Goal: Book appointment/travel/reservation

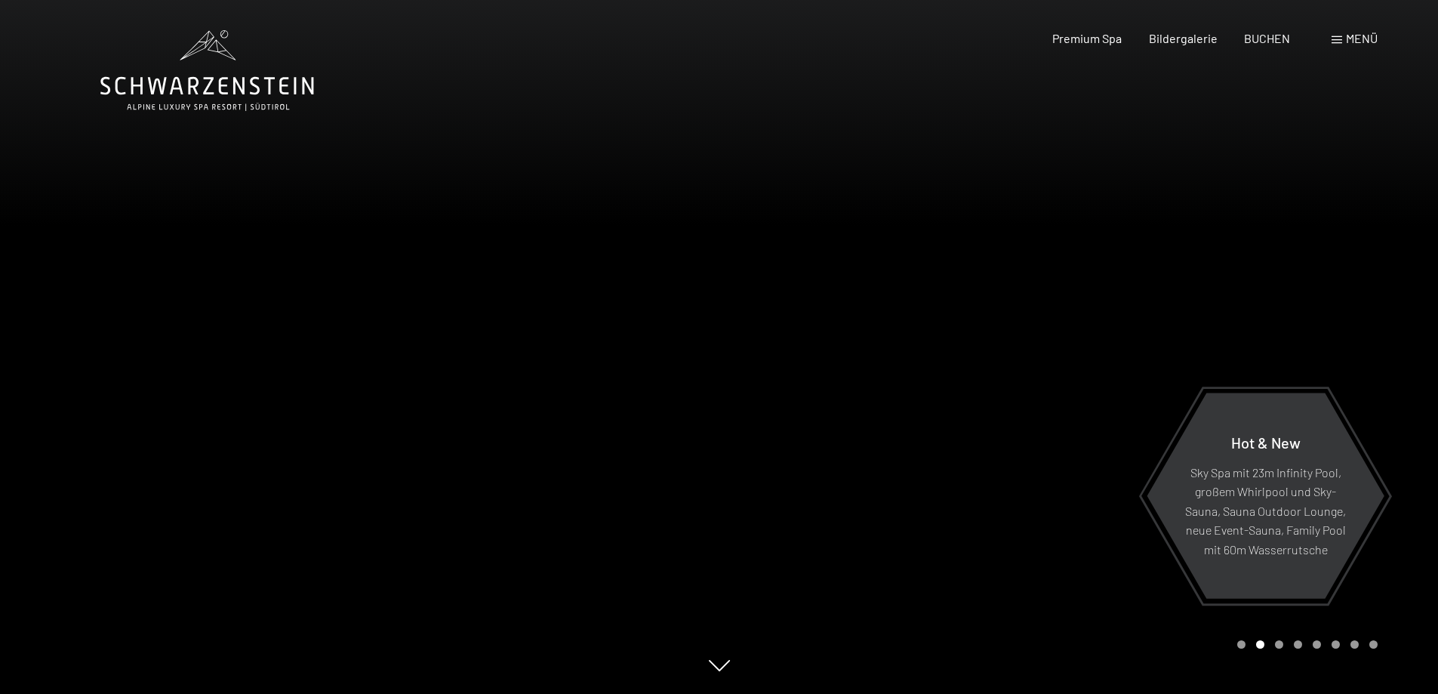
click at [1333, 38] on span at bounding box center [1337, 40] width 11 height 8
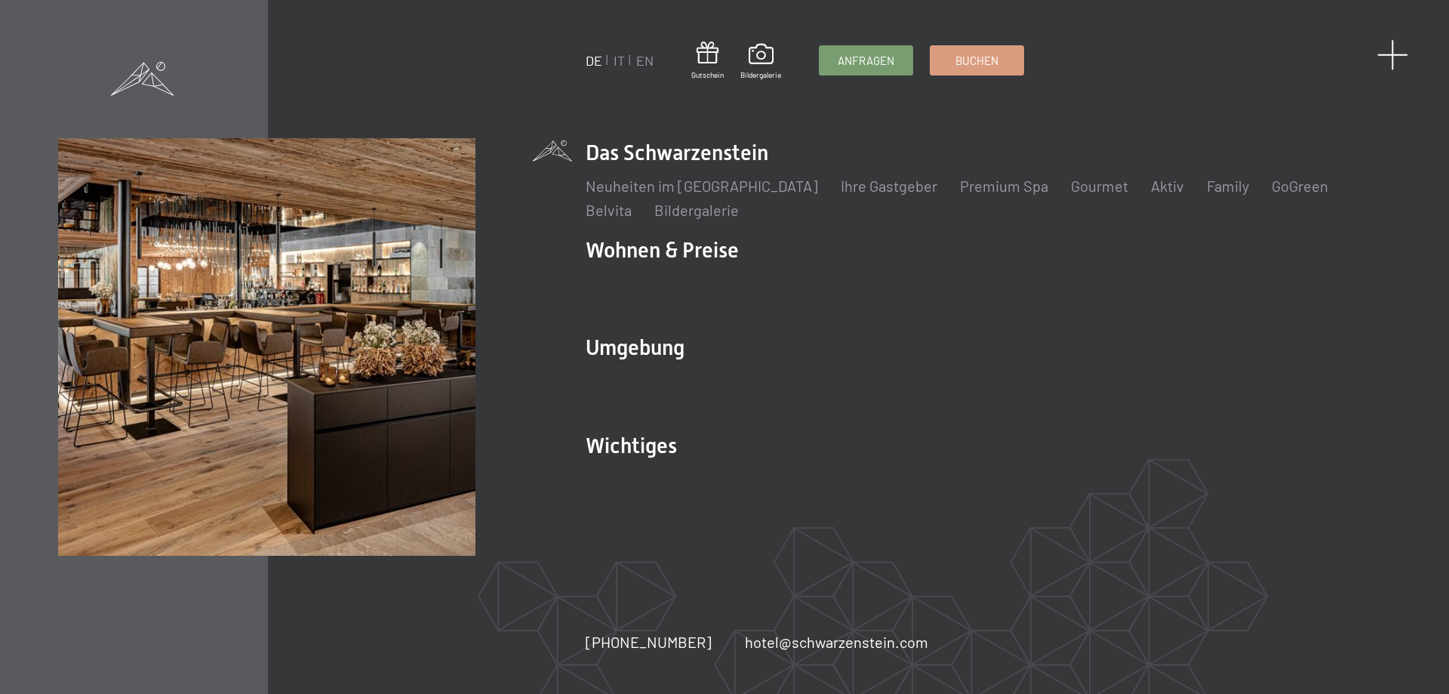
click at [1392, 50] on span at bounding box center [1393, 54] width 31 height 31
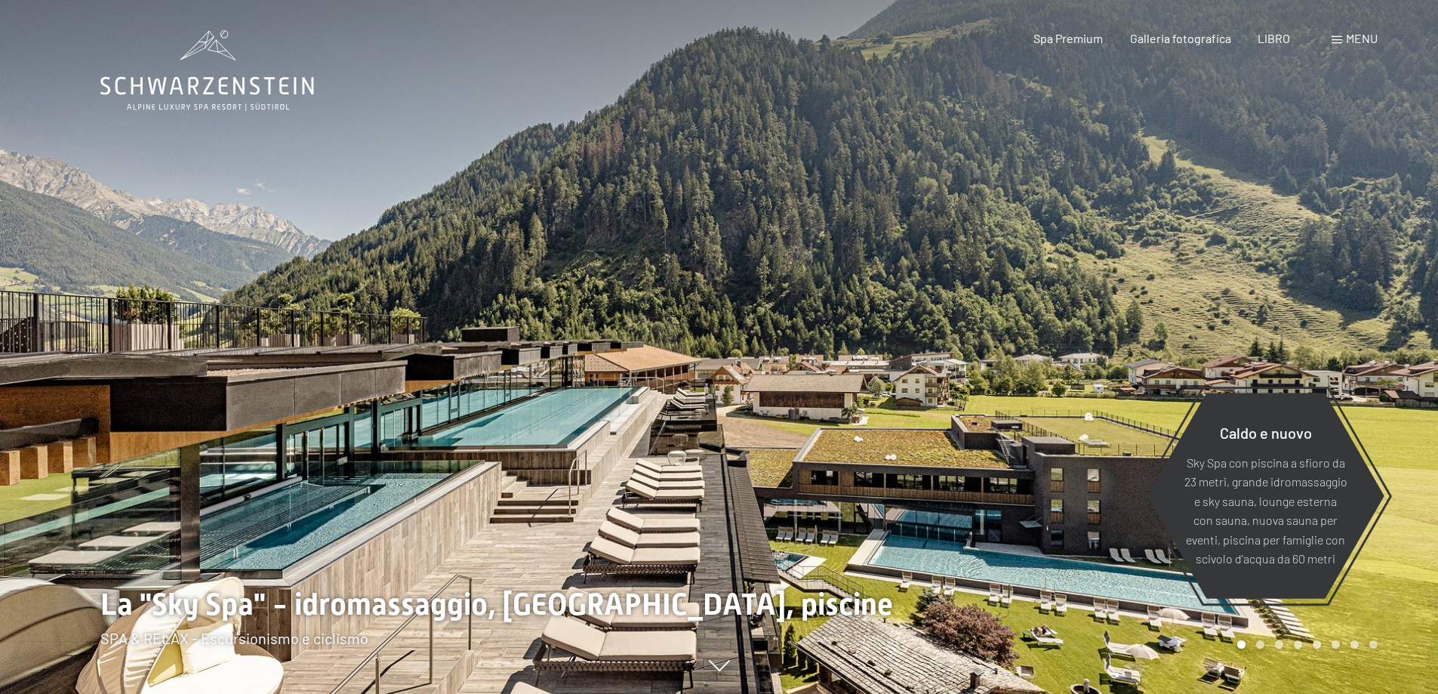
click at [1233, 189] on div at bounding box center [1078, 347] width 719 height 694
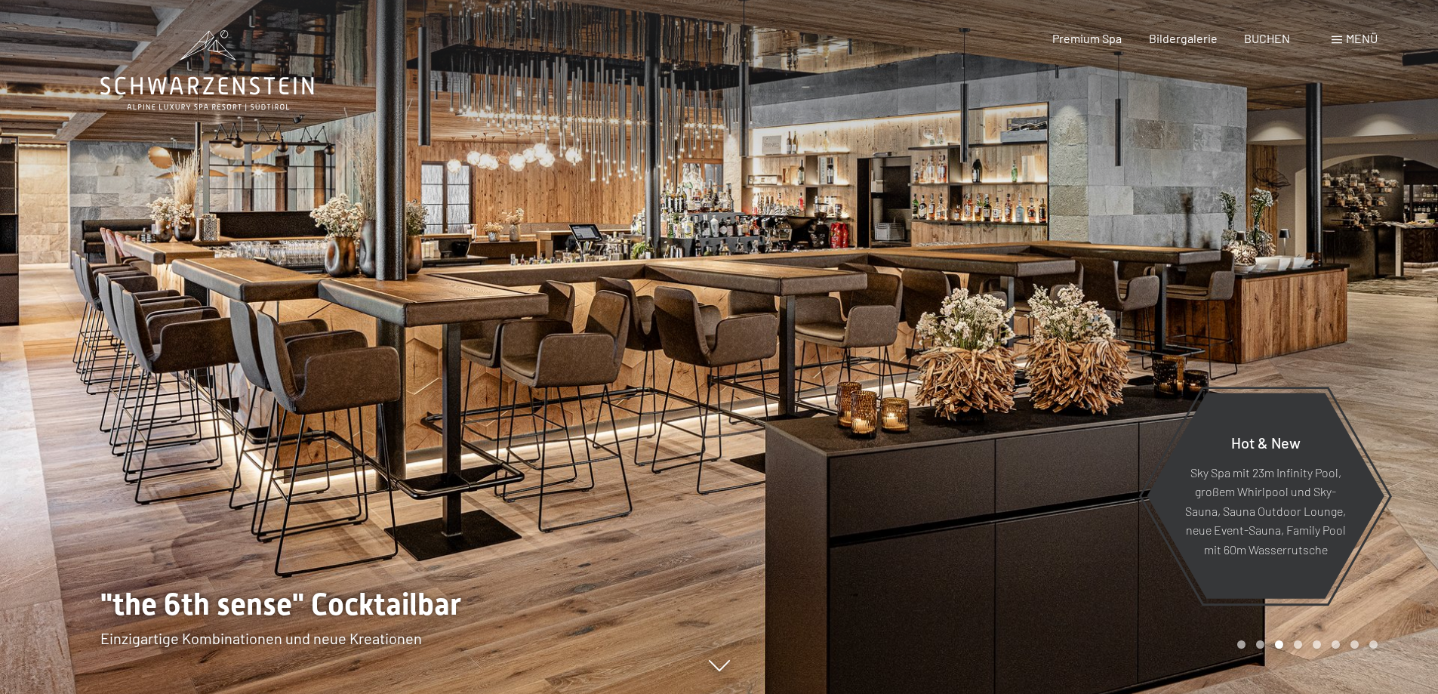
click at [1352, 37] on span "Menü" at bounding box center [1362, 38] width 32 height 14
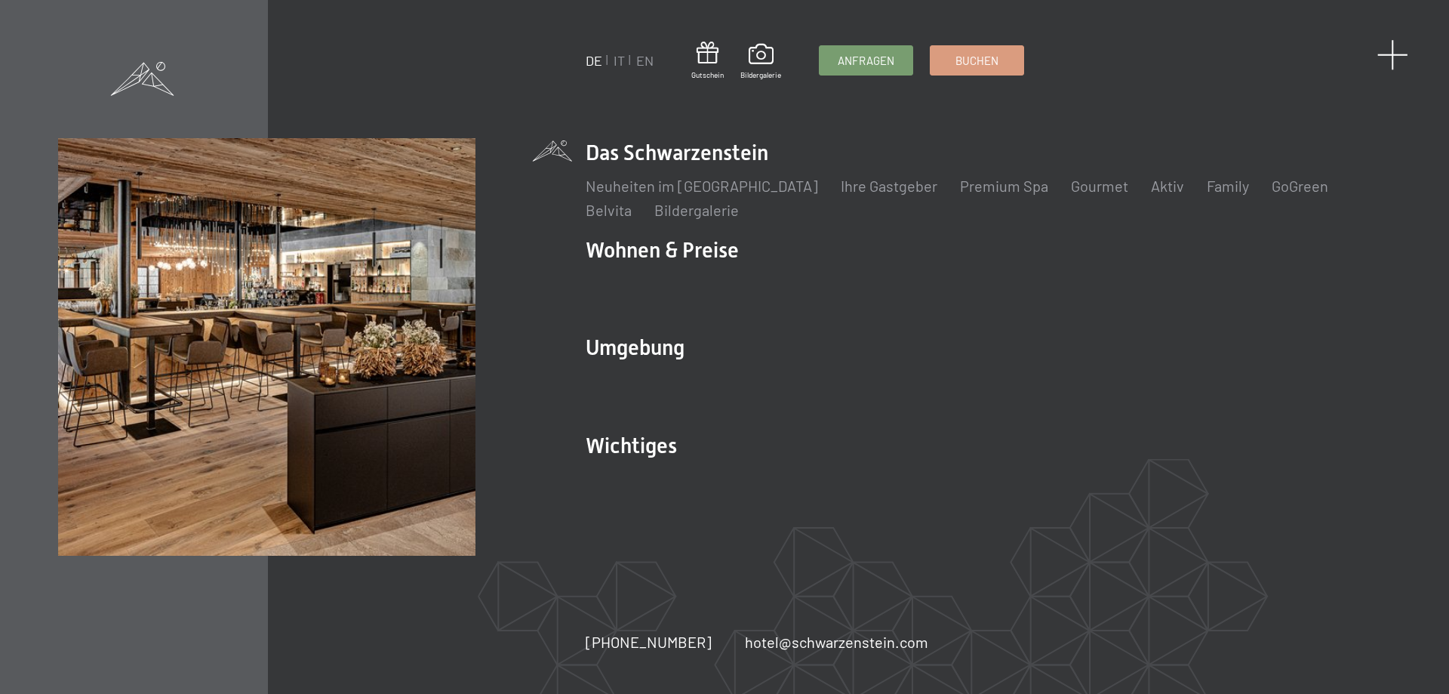
click at [1387, 50] on span at bounding box center [1393, 54] width 31 height 31
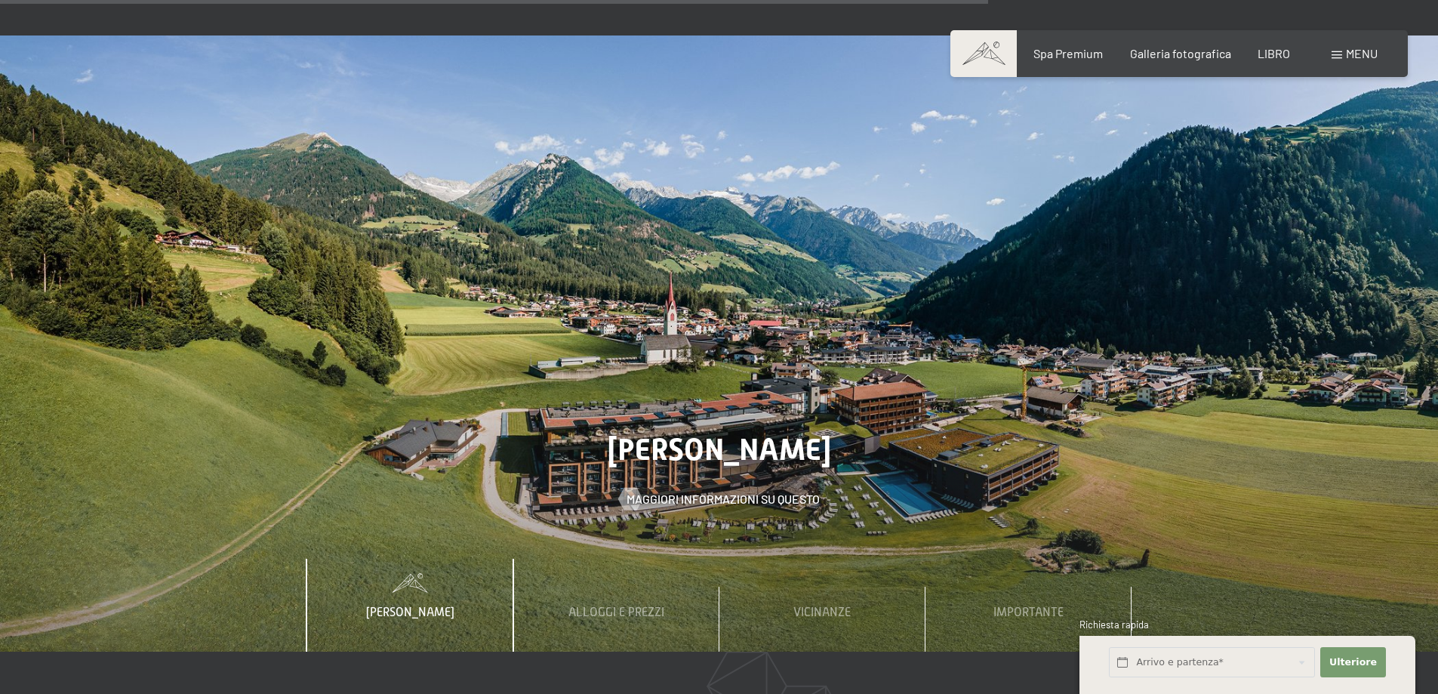
scroll to position [5284, 0]
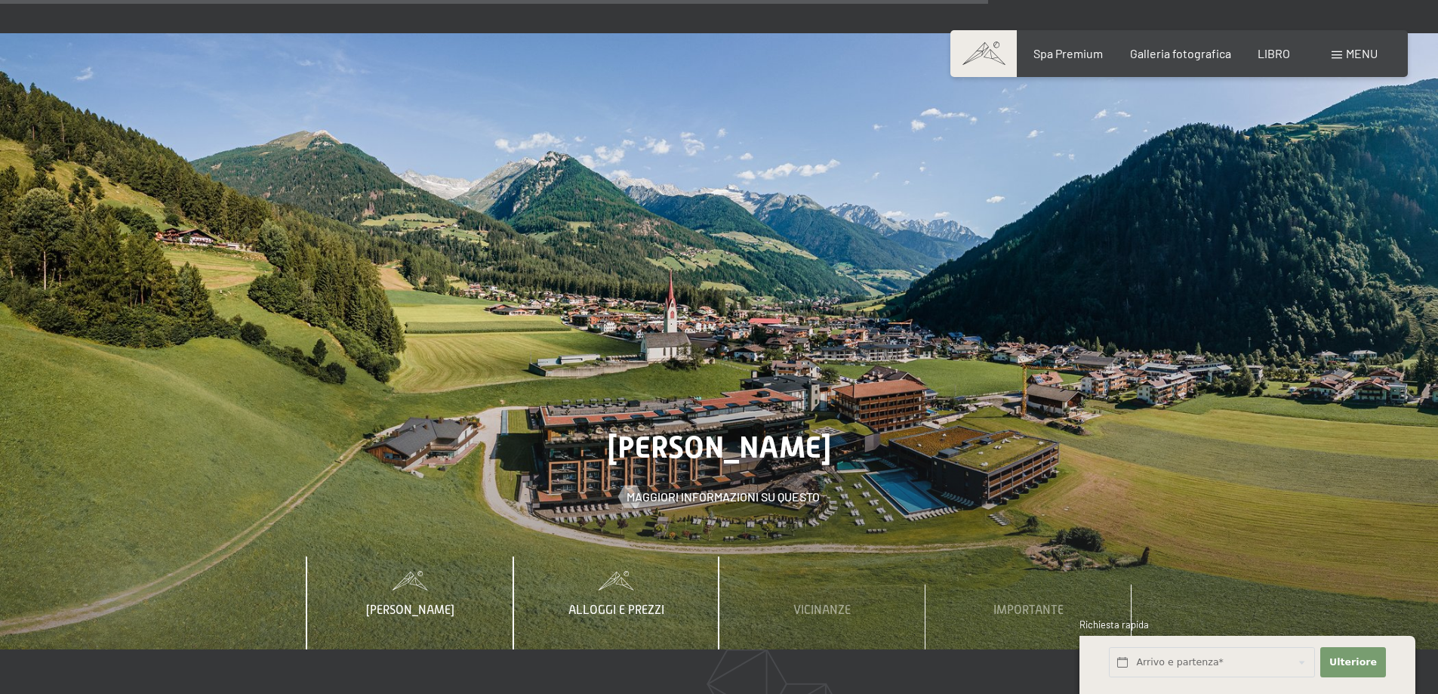
click at [609, 603] on font "Alloggi e prezzi" at bounding box center [616, 610] width 96 height 14
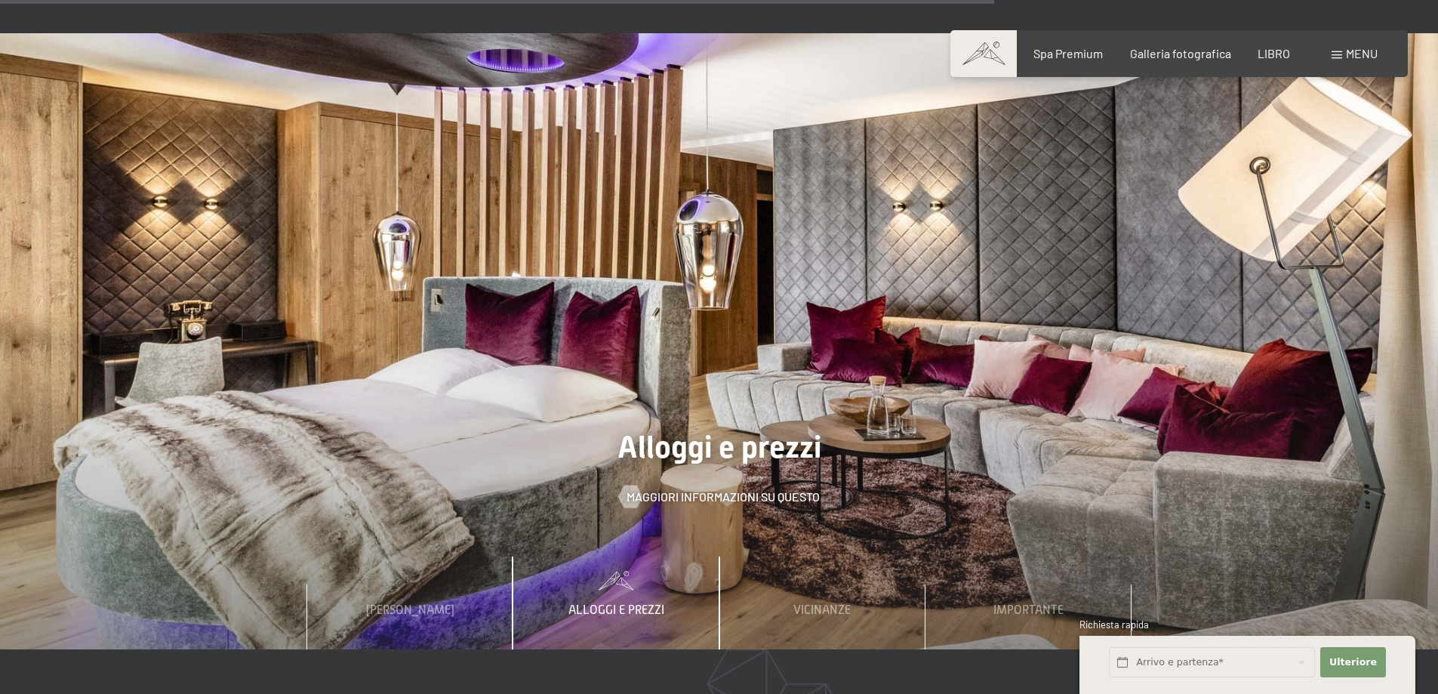
scroll to position [5510, 0]
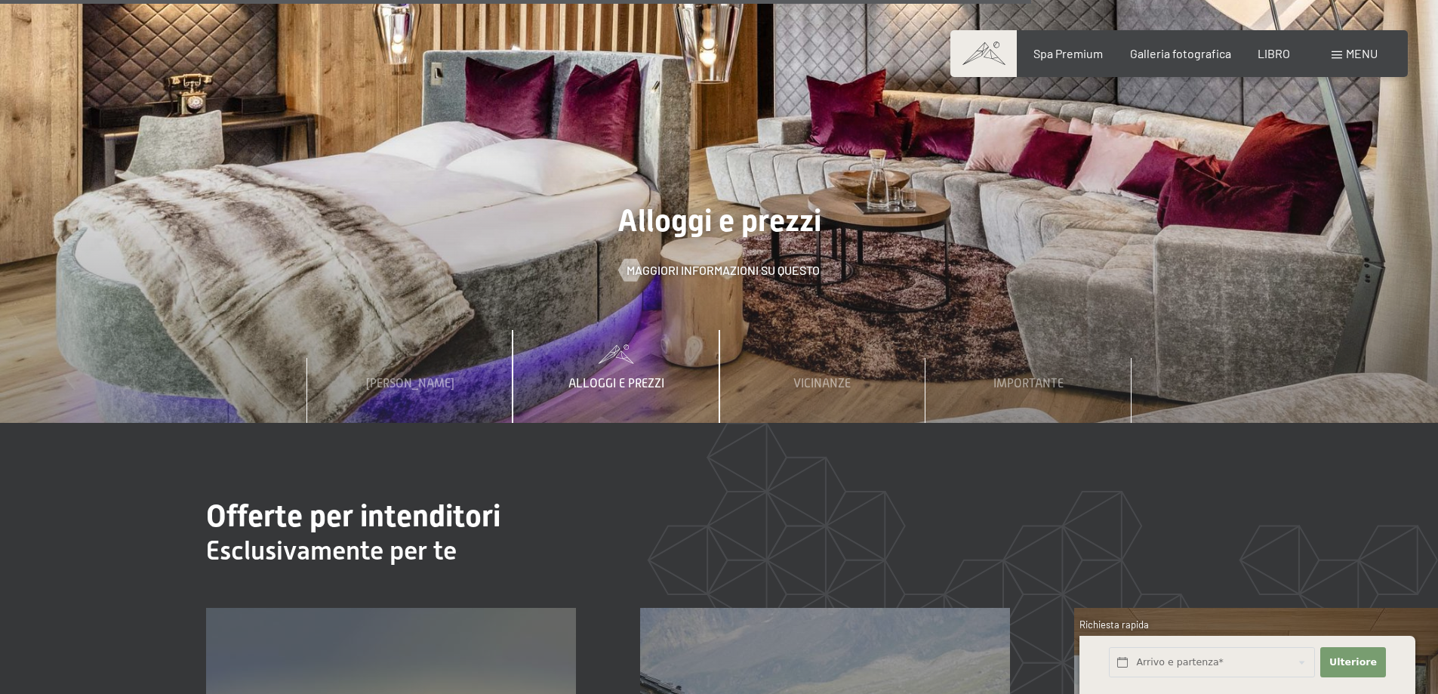
click at [627, 377] on font "Alloggi e prezzi" at bounding box center [616, 384] width 96 height 14
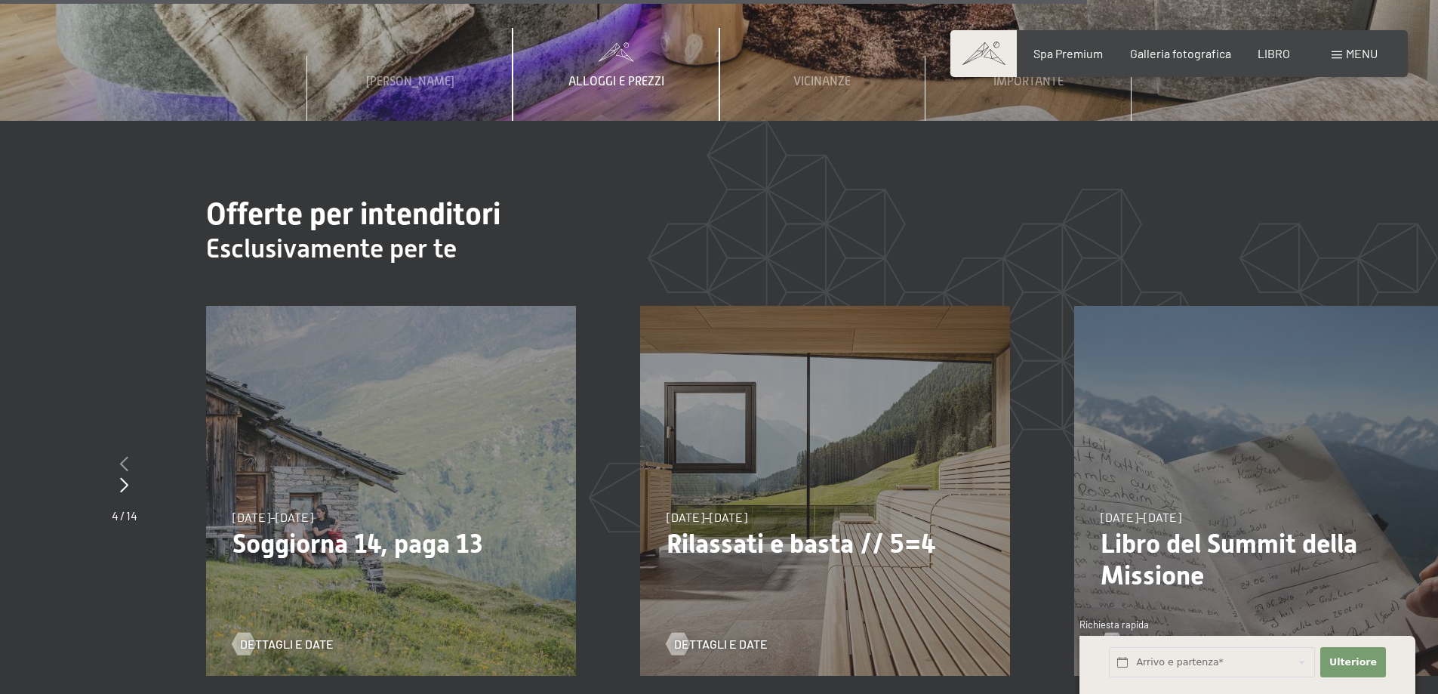
click at [125, 456] on icon at bounding box center [124, 463] width 8 height 15
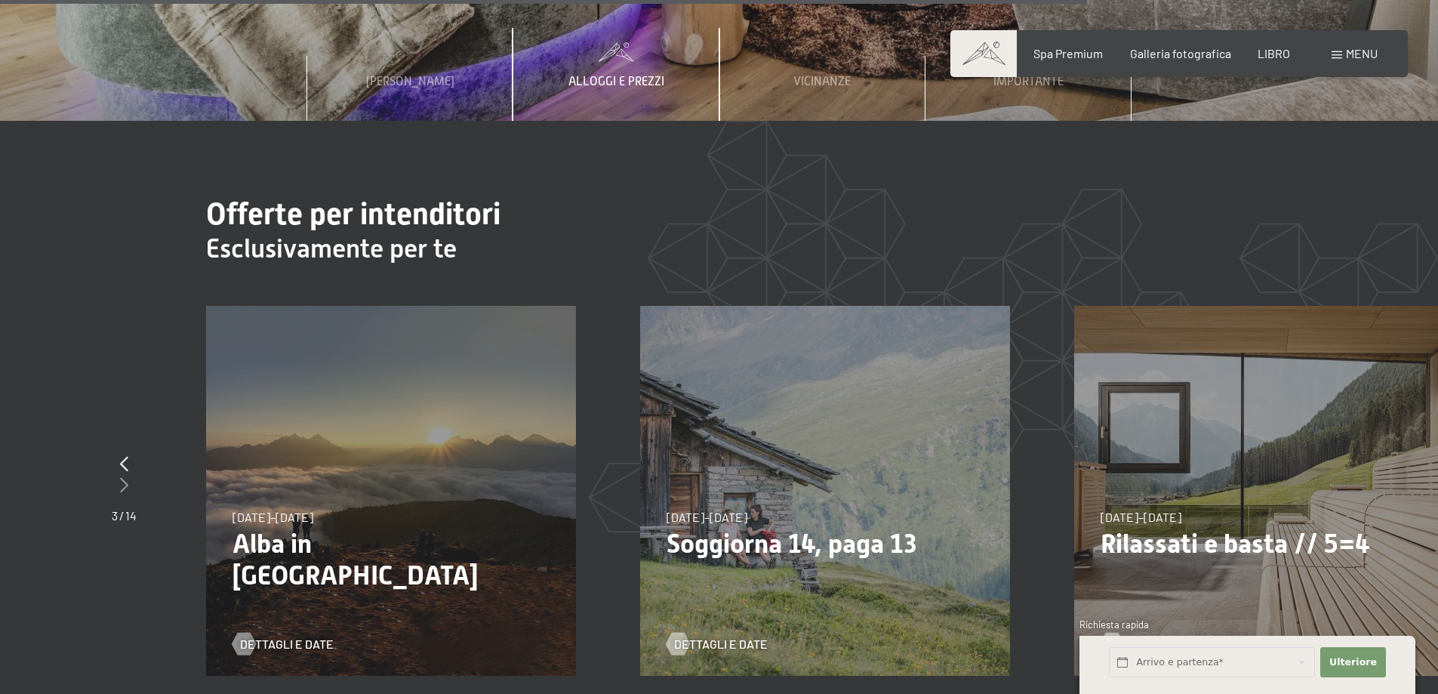
click at [125, 477] on icon at bounding box center [124, 484] width 8 height 15
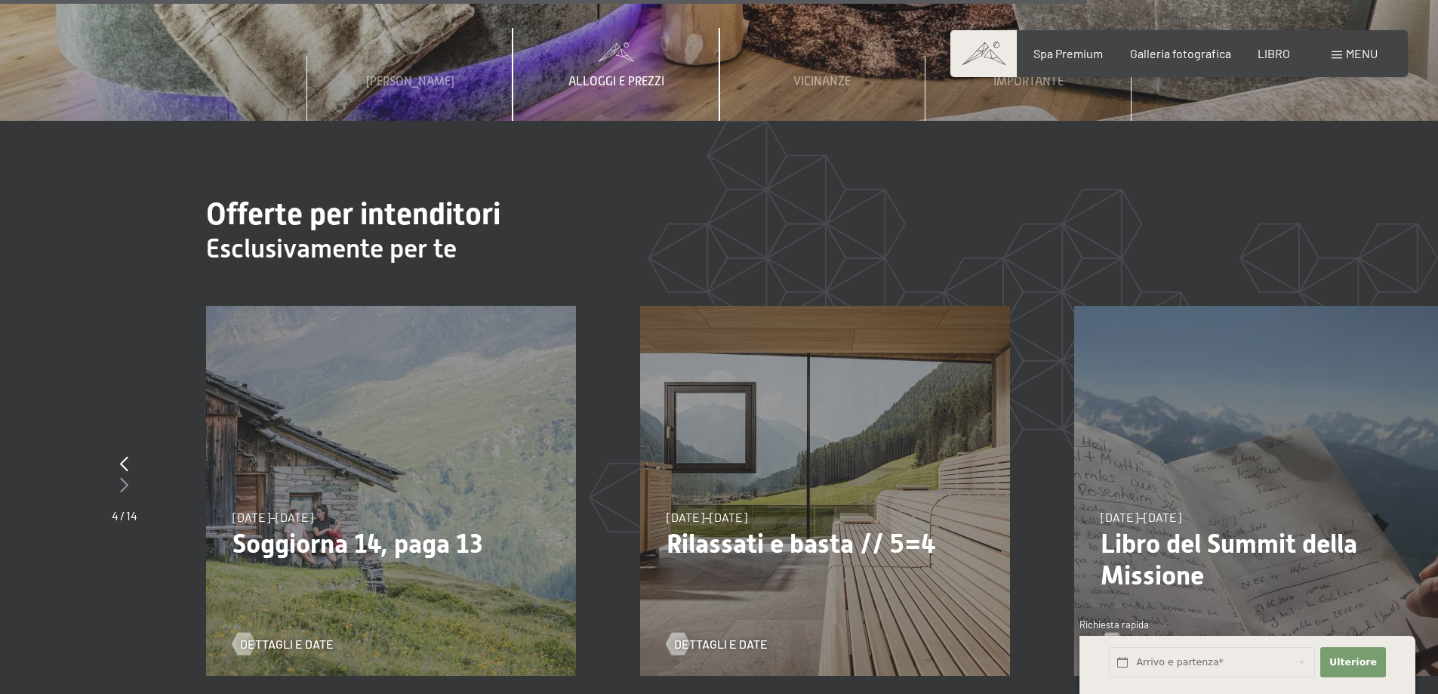
click at [123, 477] on icon at bounding box center [124, 484] width 8 height 15
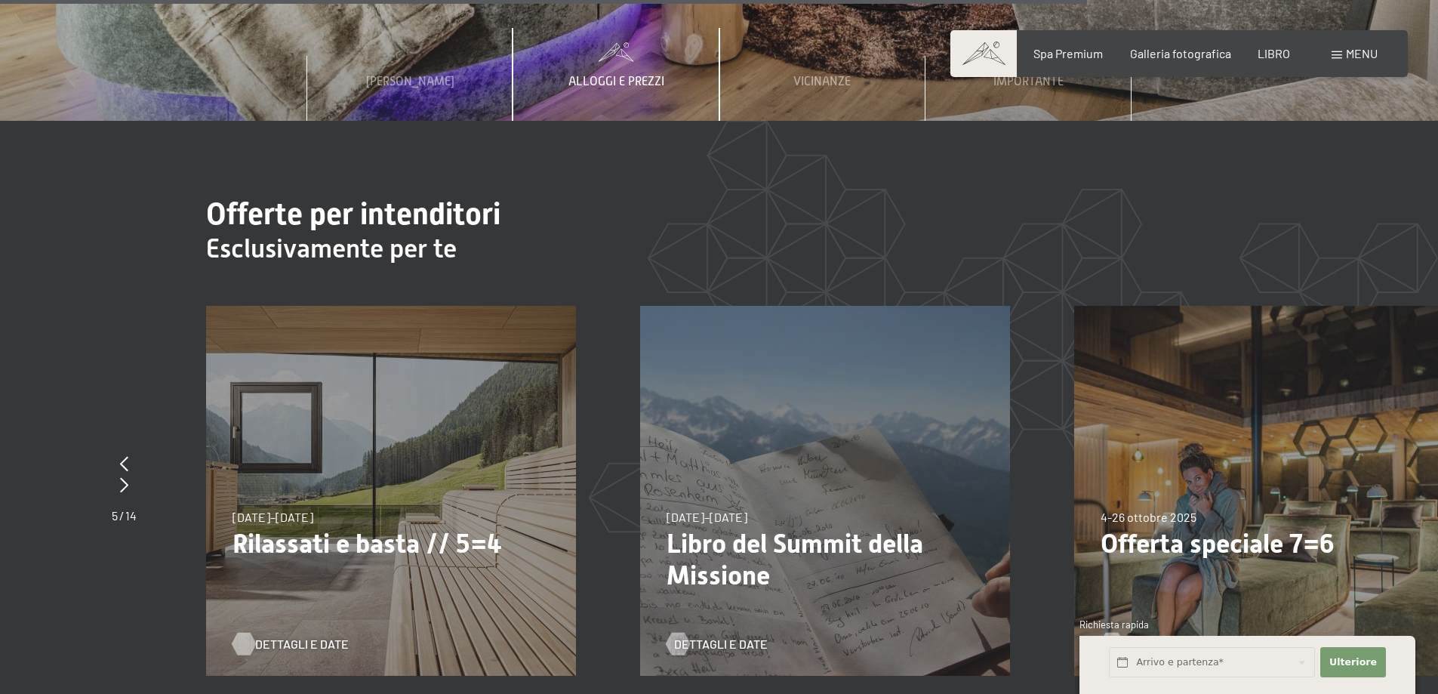
click at [307, 636] on font "Dettagli e date" at bounding box center [302, 643] width 94 height 14
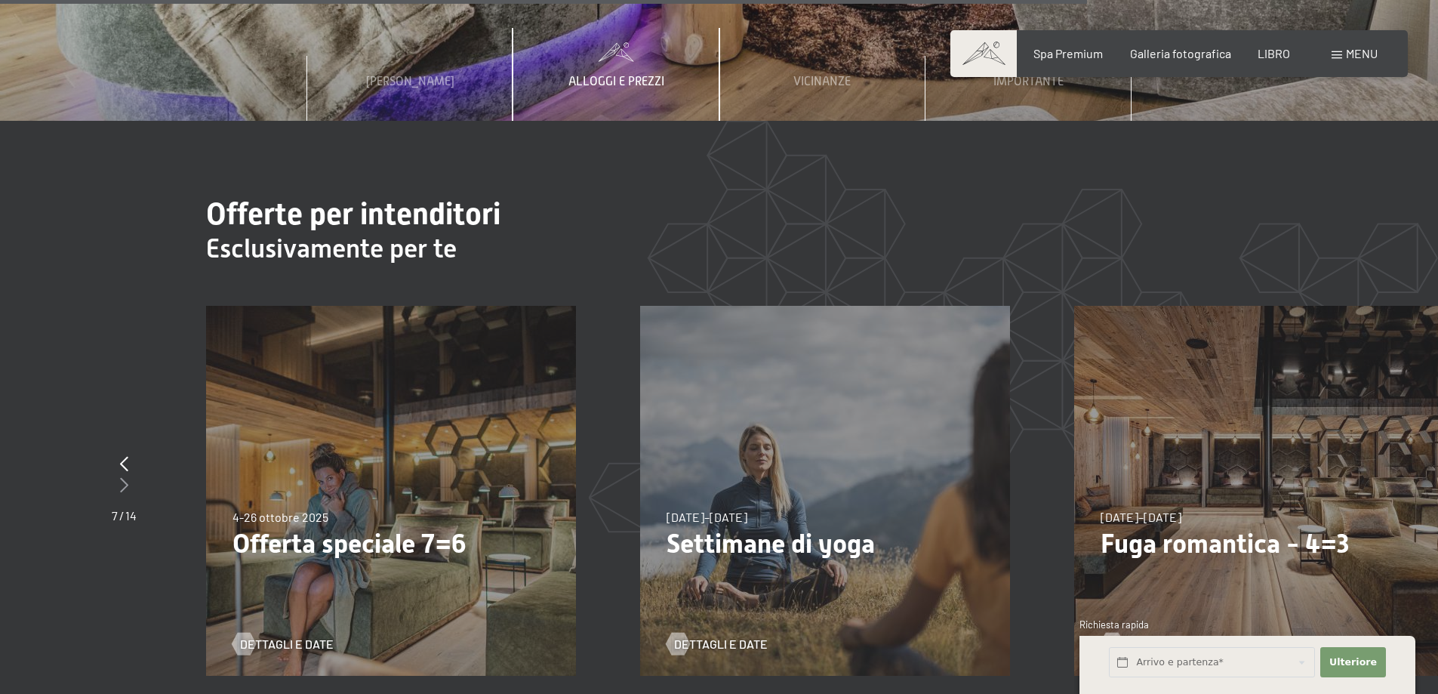
click at [125, 477] on icon at bounding box center [124, 484] width 8 height 15
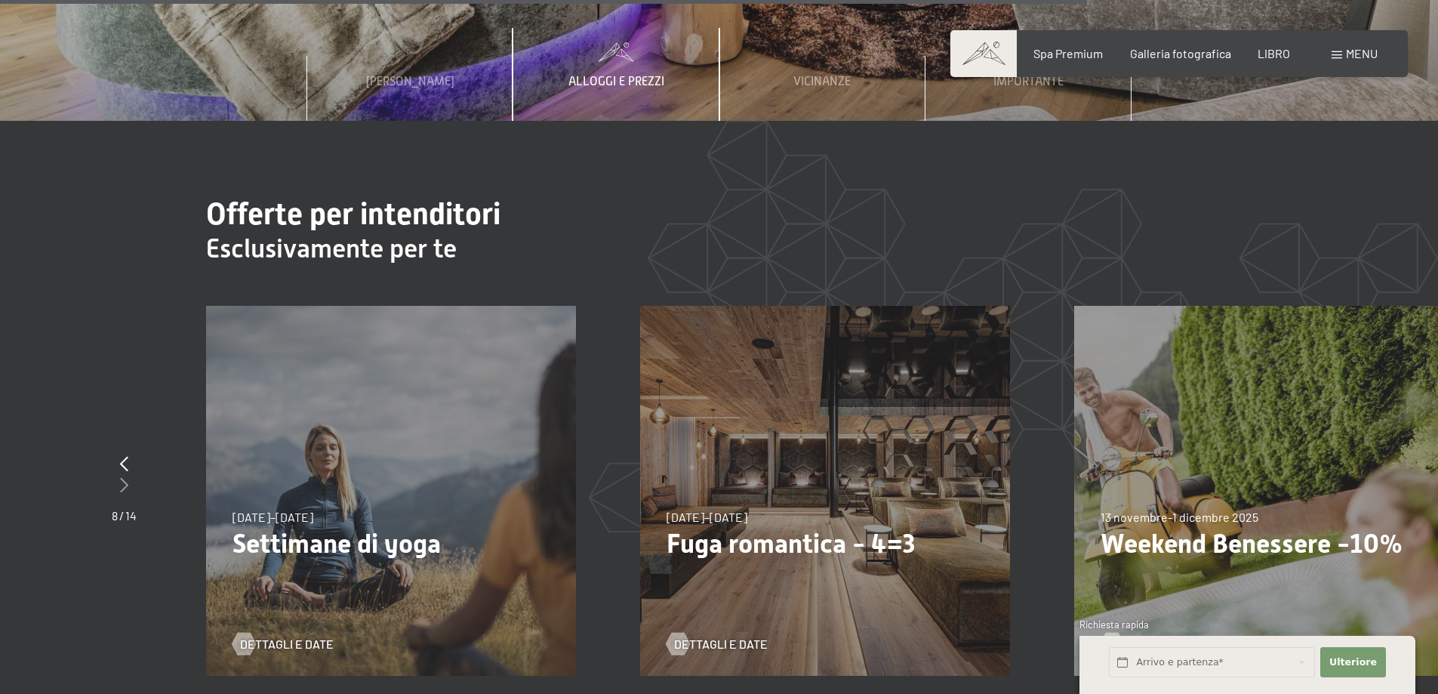
click at [125, 477] on icon at bounding box center [124, 484] width 8 height 15
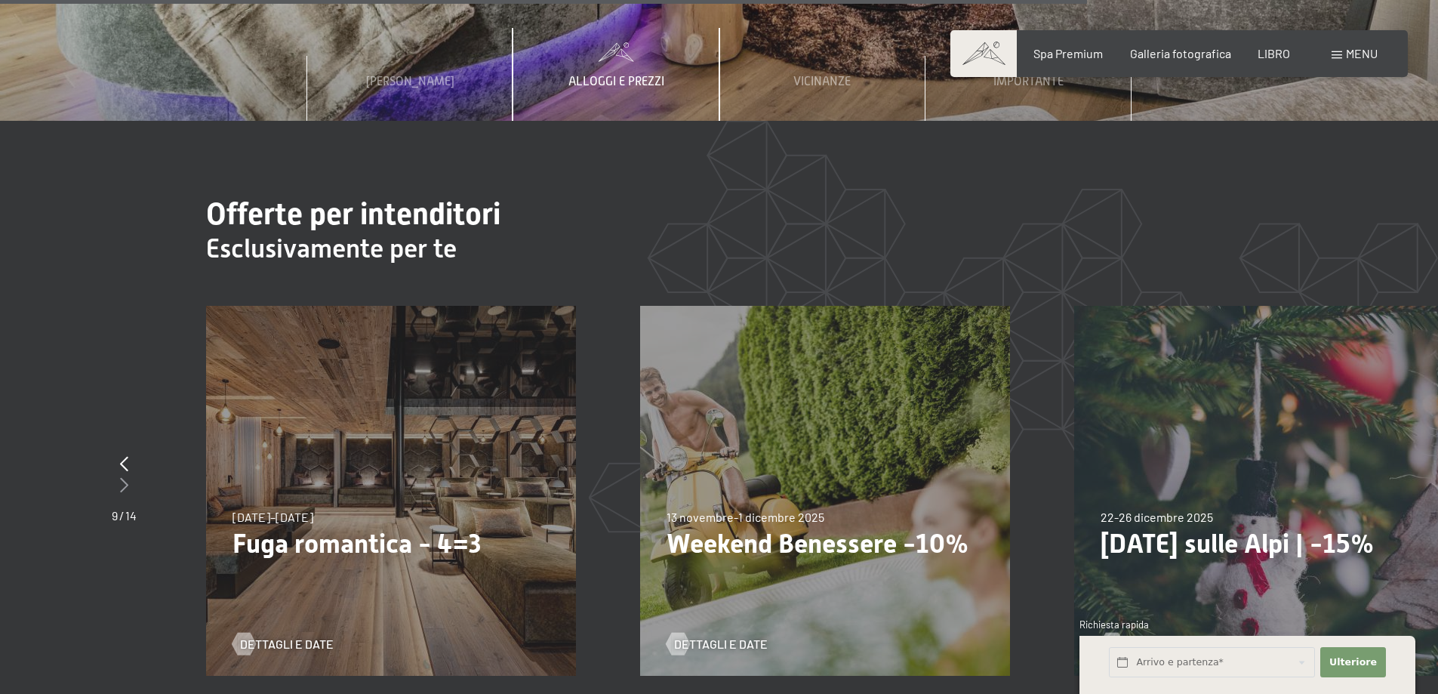
click at [125, 477] on icon at bounding box center [124, 484] width 8 height 15
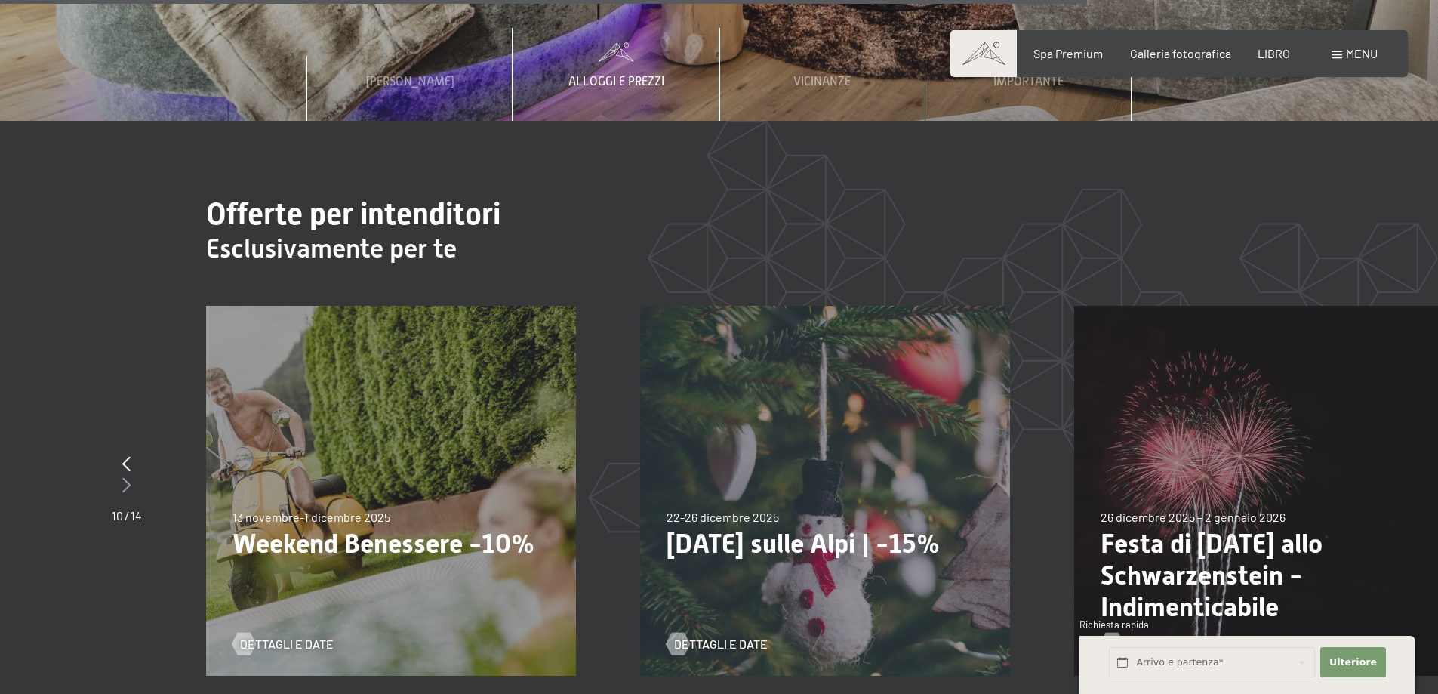
click at [125, 477] on icon at bounding box center [126, 484] width 8 height 15
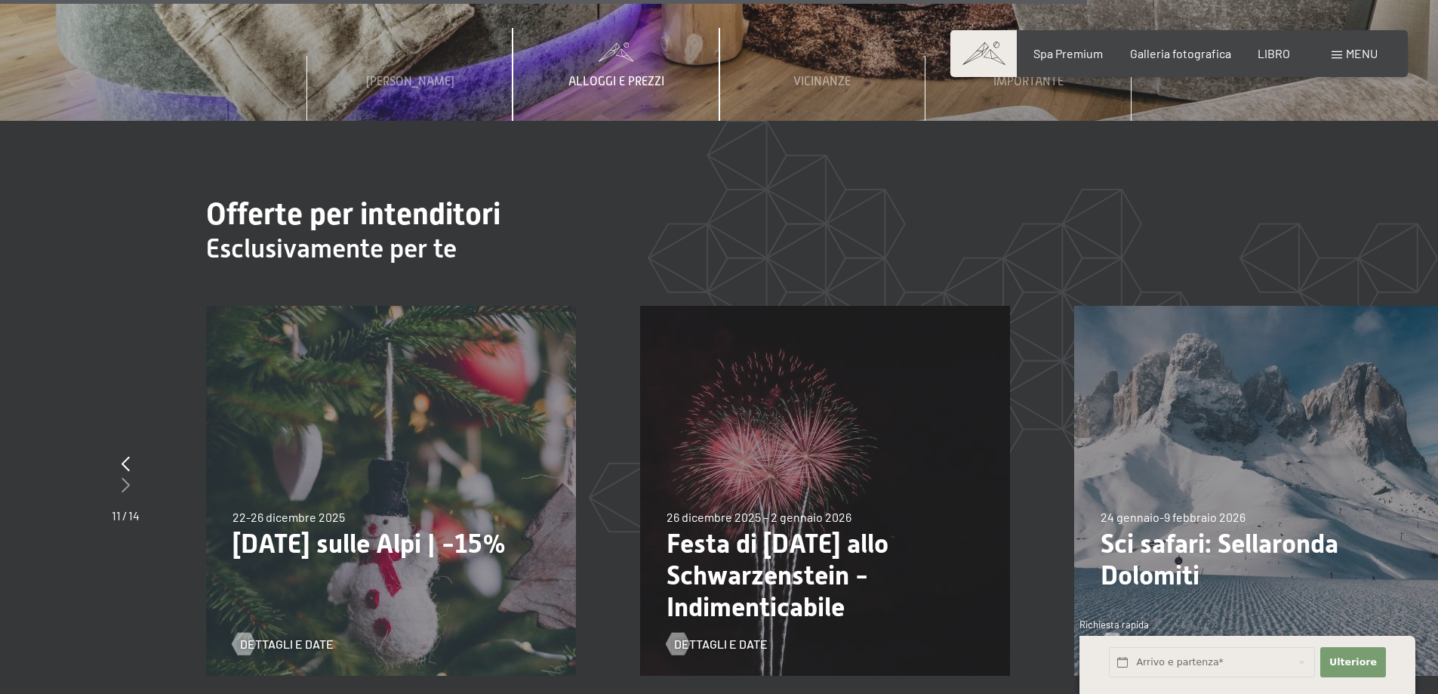
click at [125, 477] on icon at bounding box center [126, 484] width 8 height 15
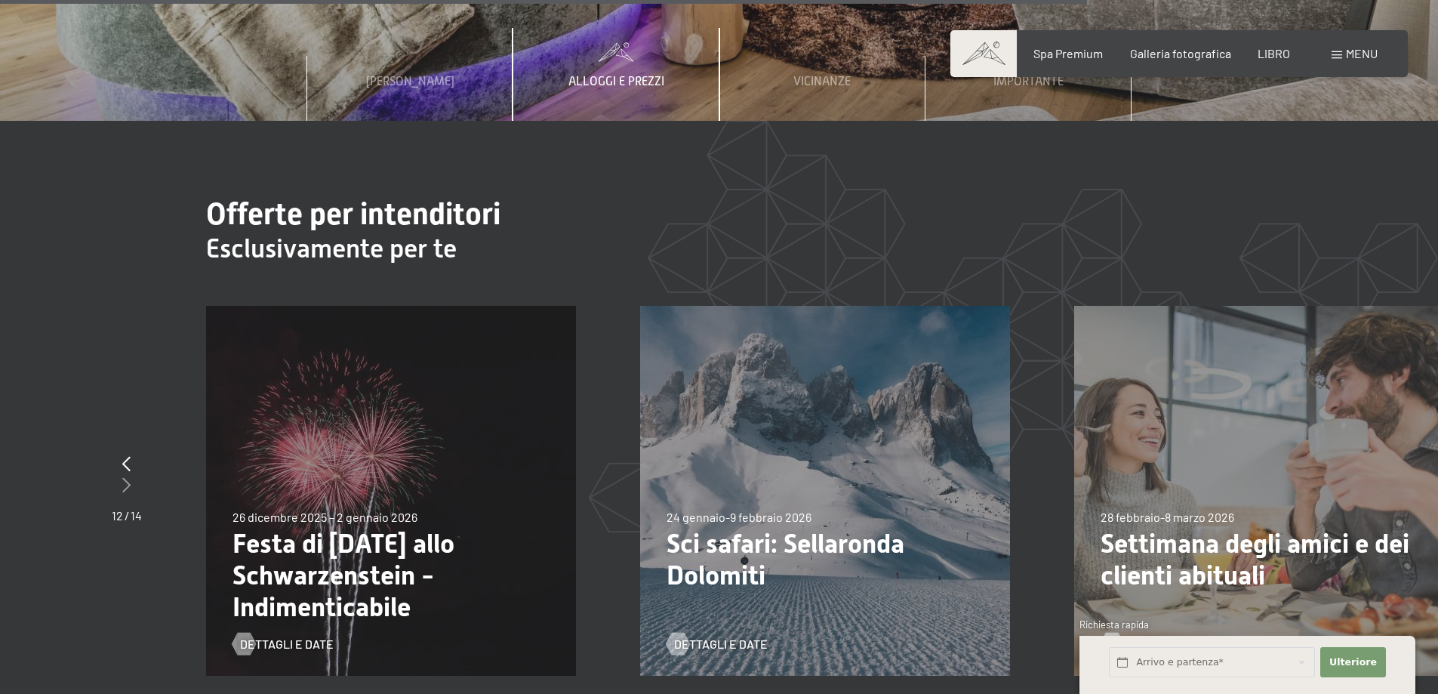
click at [125, 477] on icon at bounding box center [126, 484] width 8 height 15
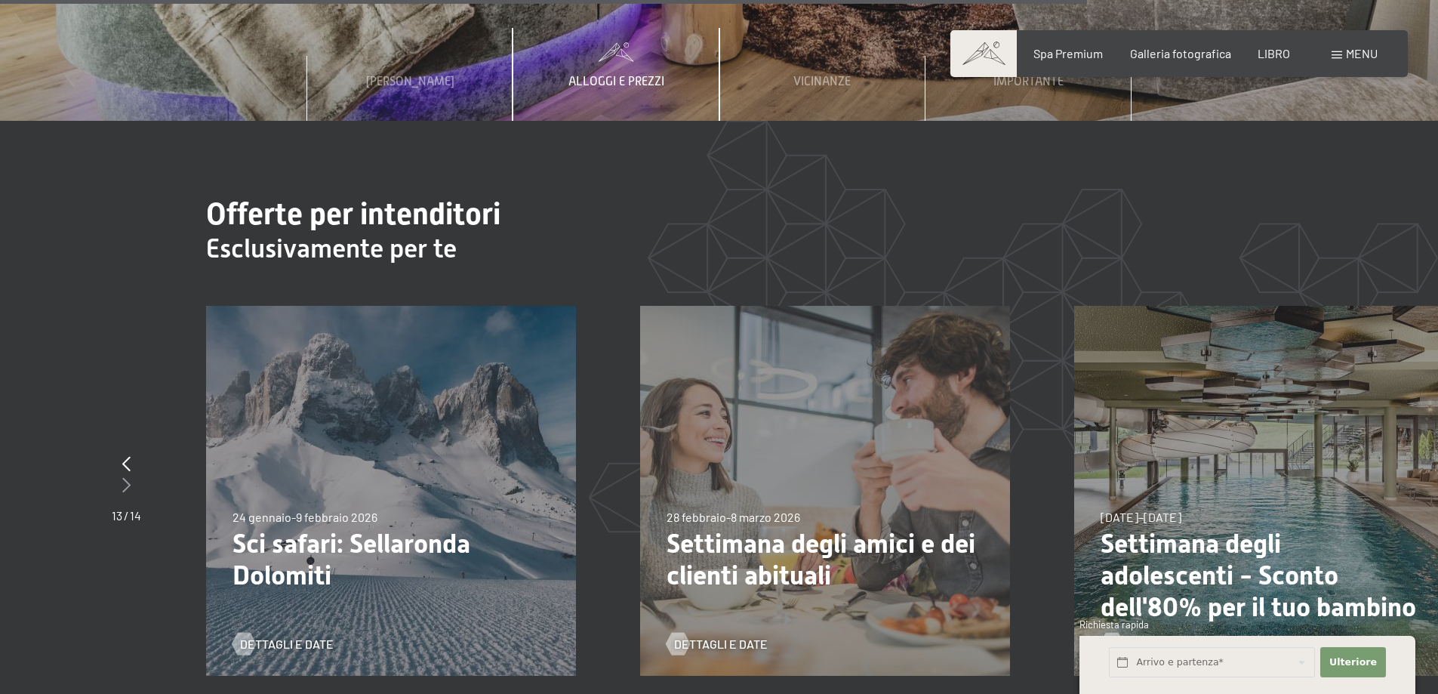
click at [125, 477] on icon at bounding box center [126, 484] width 8 height 15
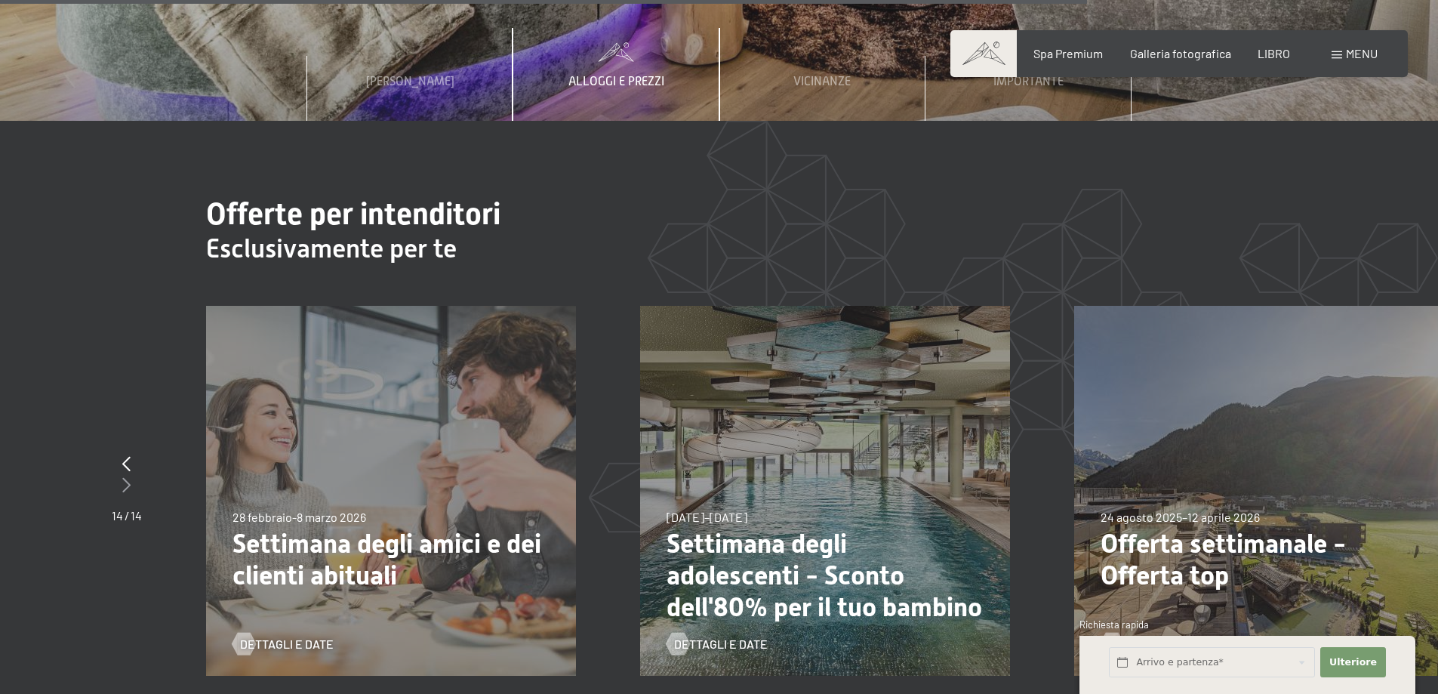
click at [125, 477] on icon at bounding box center [126, 484] width 8 height 15
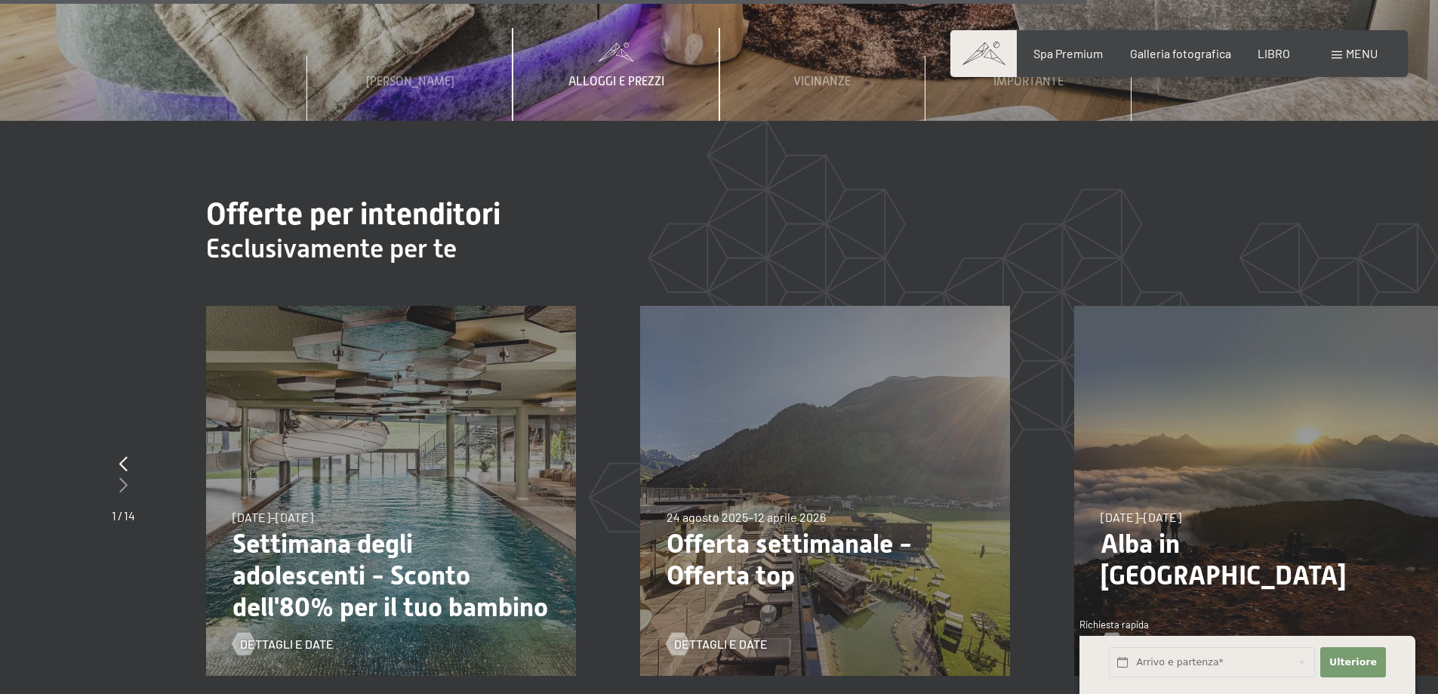
click at [125, 477] on icon at bounding box center [123, 484] width 8 height 15
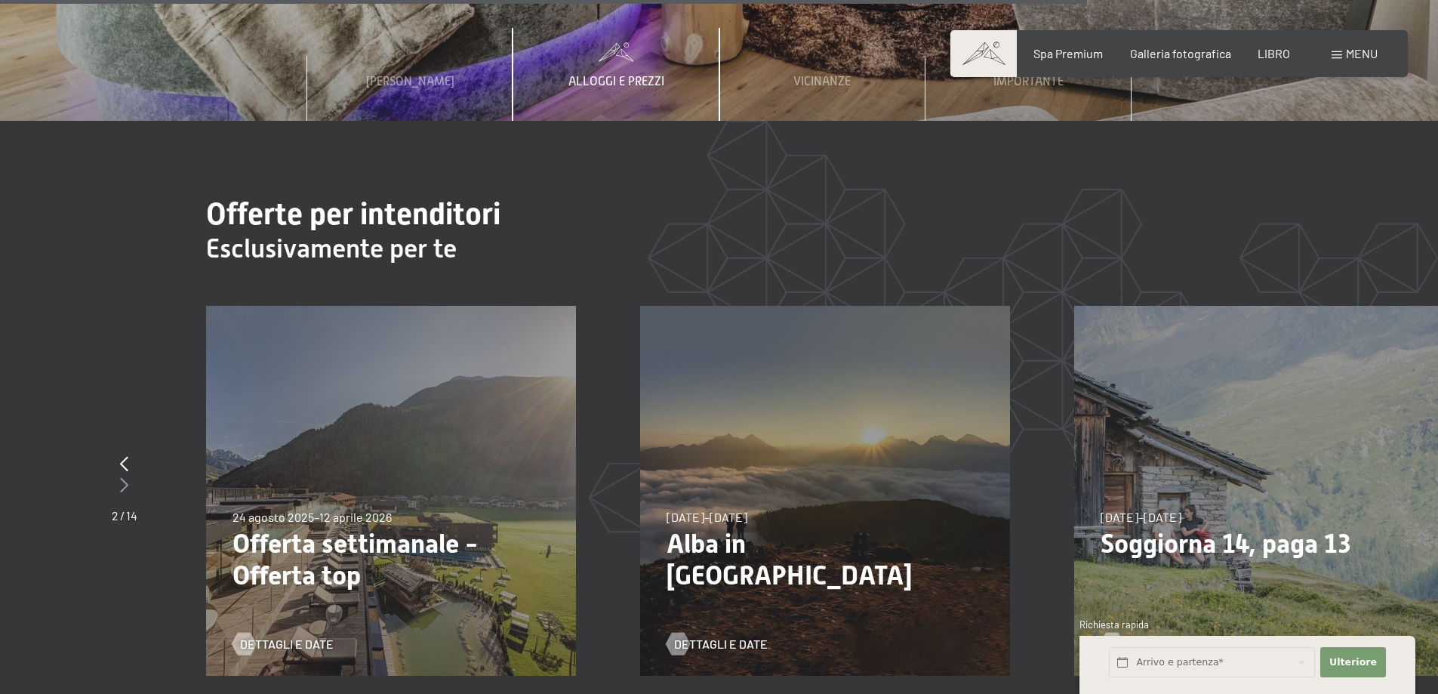
click at [125, 477] on icon at bounding box center [124, 484] width 8 height 15
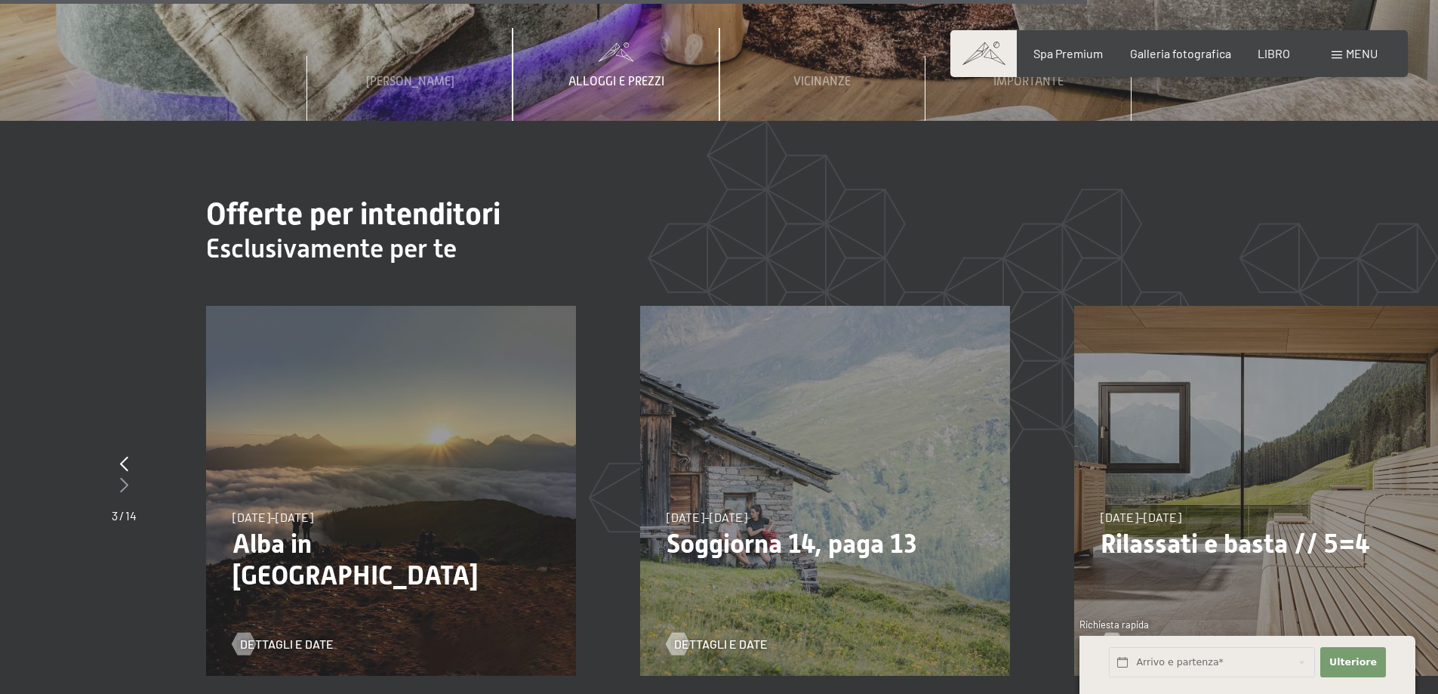
click at [125, 477] on icon at bounding box center [124, 484] width 8 height 15
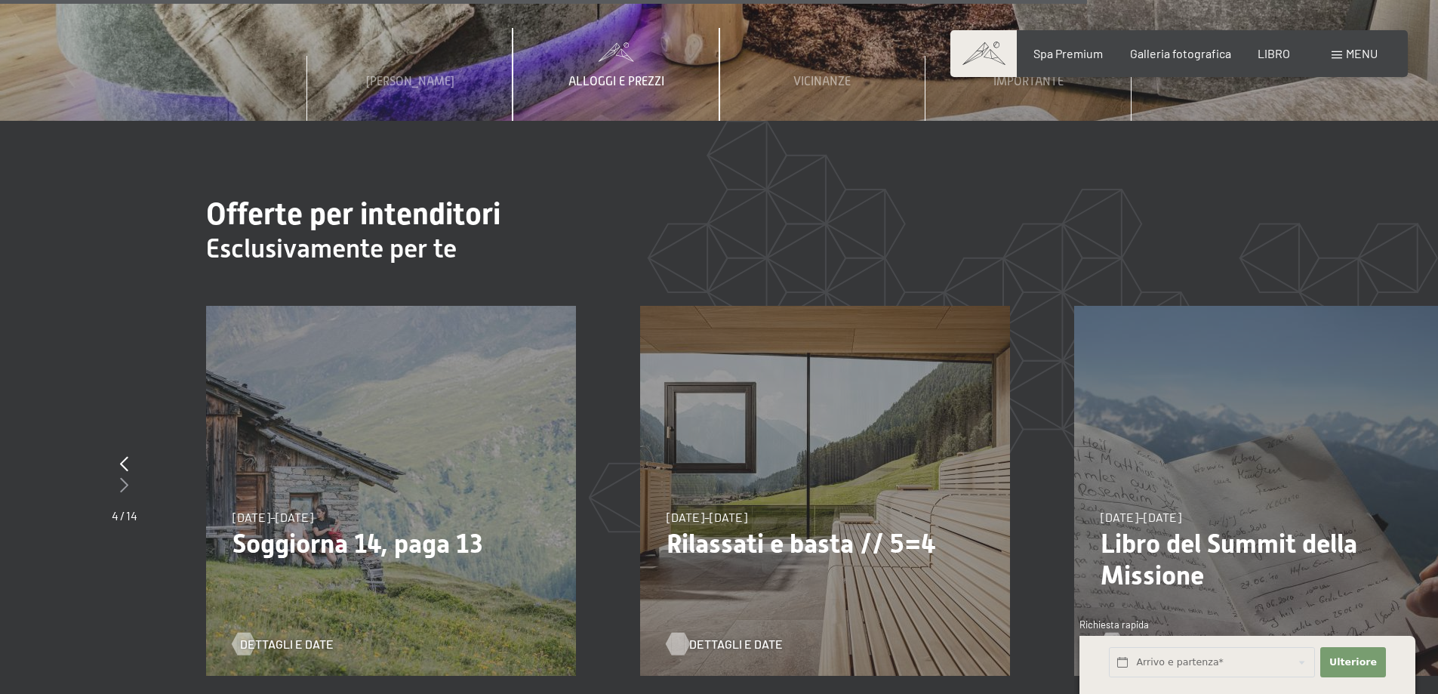
click at [125, 477] on icon at bounding box center [124, 484] width 8 height 15
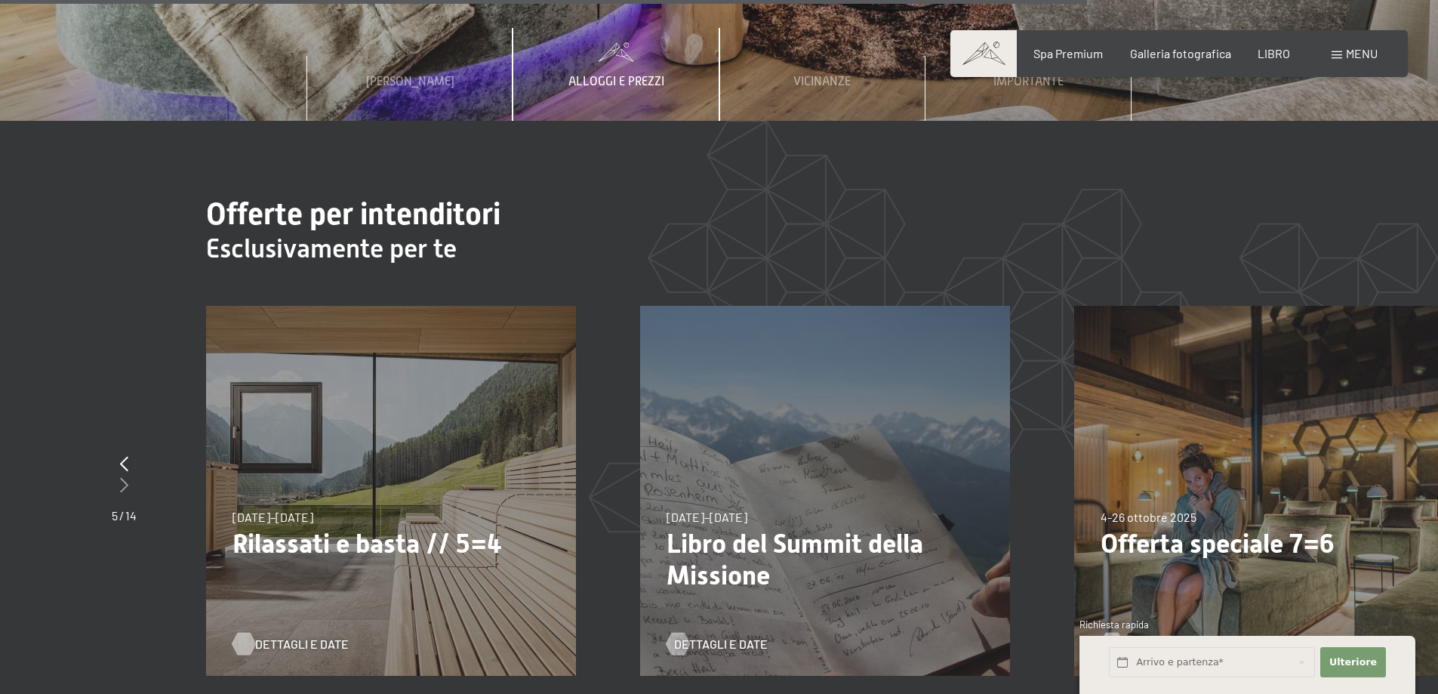
click at [125, 477] on icon at bounding box center [124, 484] width 8 height 15
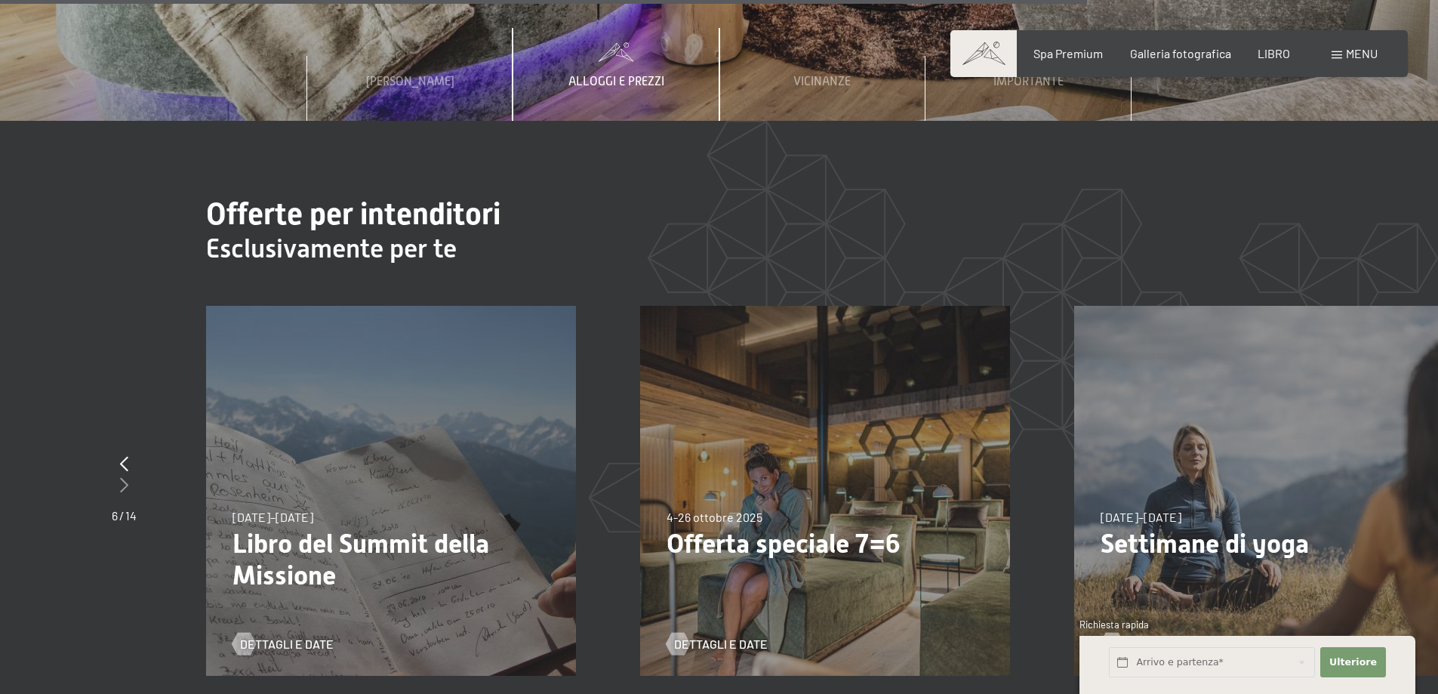
click at [125, 477] on icon at bounding box center [124, 484] width 8 height 15
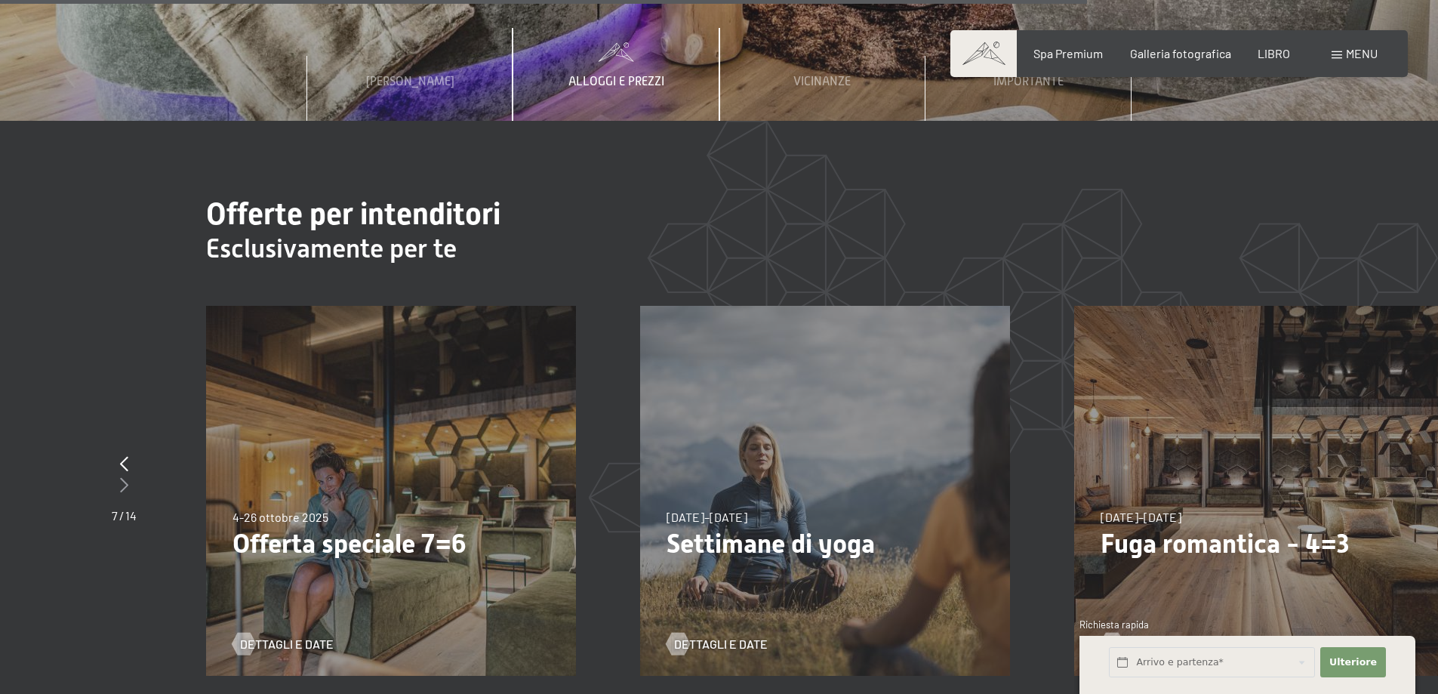
click at [125, 477] on icon at bounding box center [124, 484] width 8 height 15
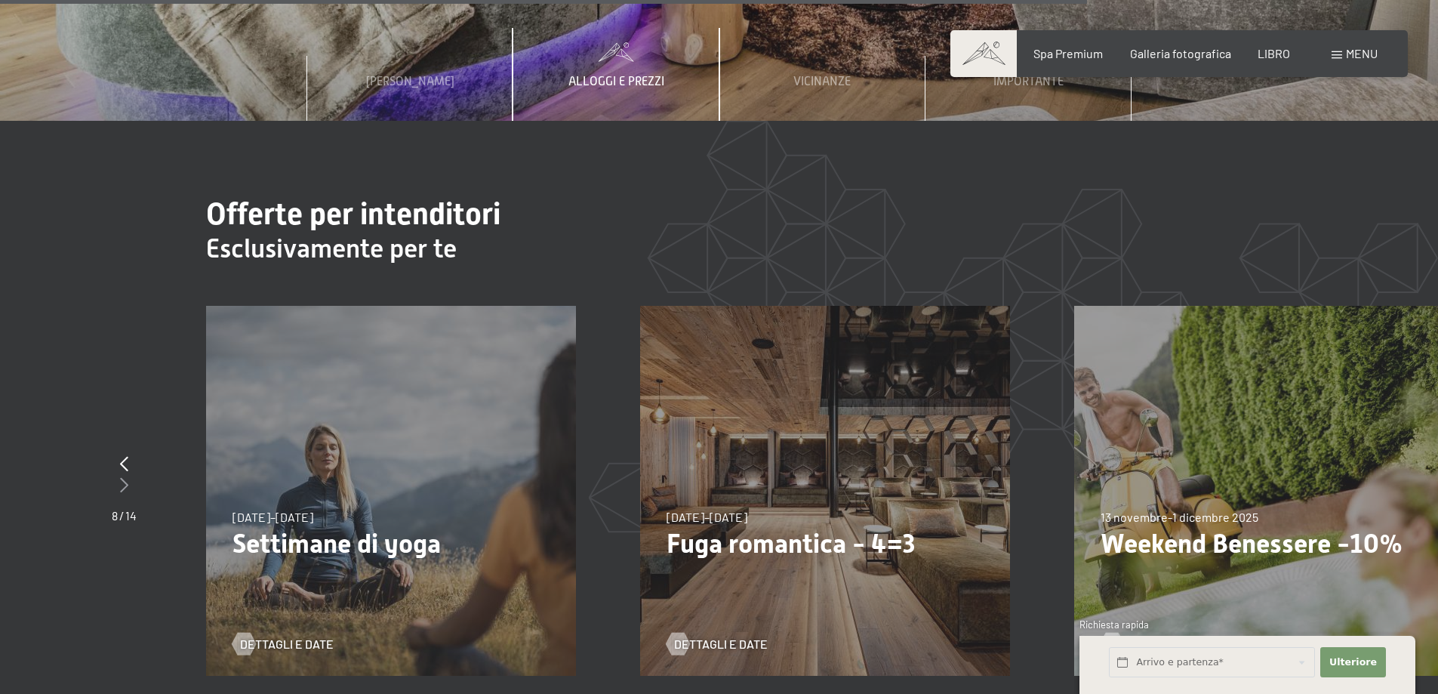
click at [125, 477] on icon at bounding box center [124, 484] width 8 height 15
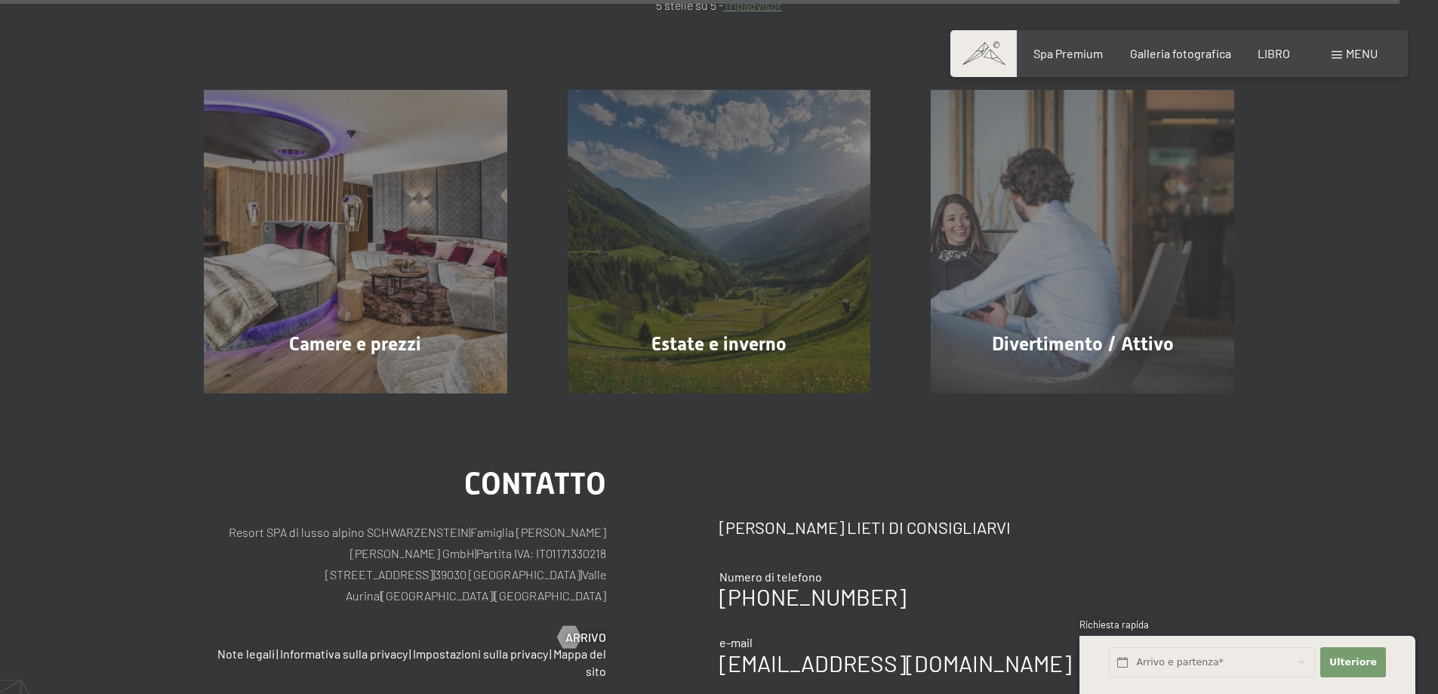
scroll to position [7549, 0]
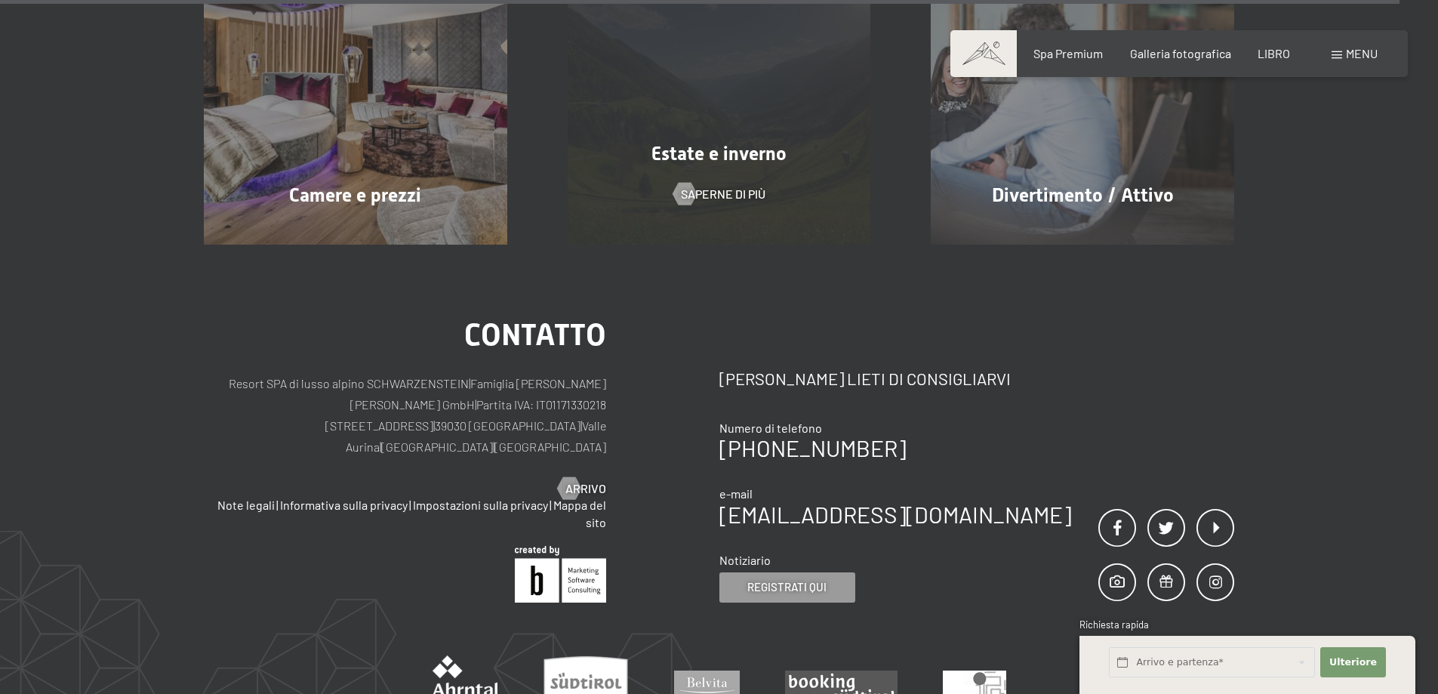
click at [697, 119] on div "Estate e inverno Saperne di più" at bounding box center [719, 92] width 364 height 303
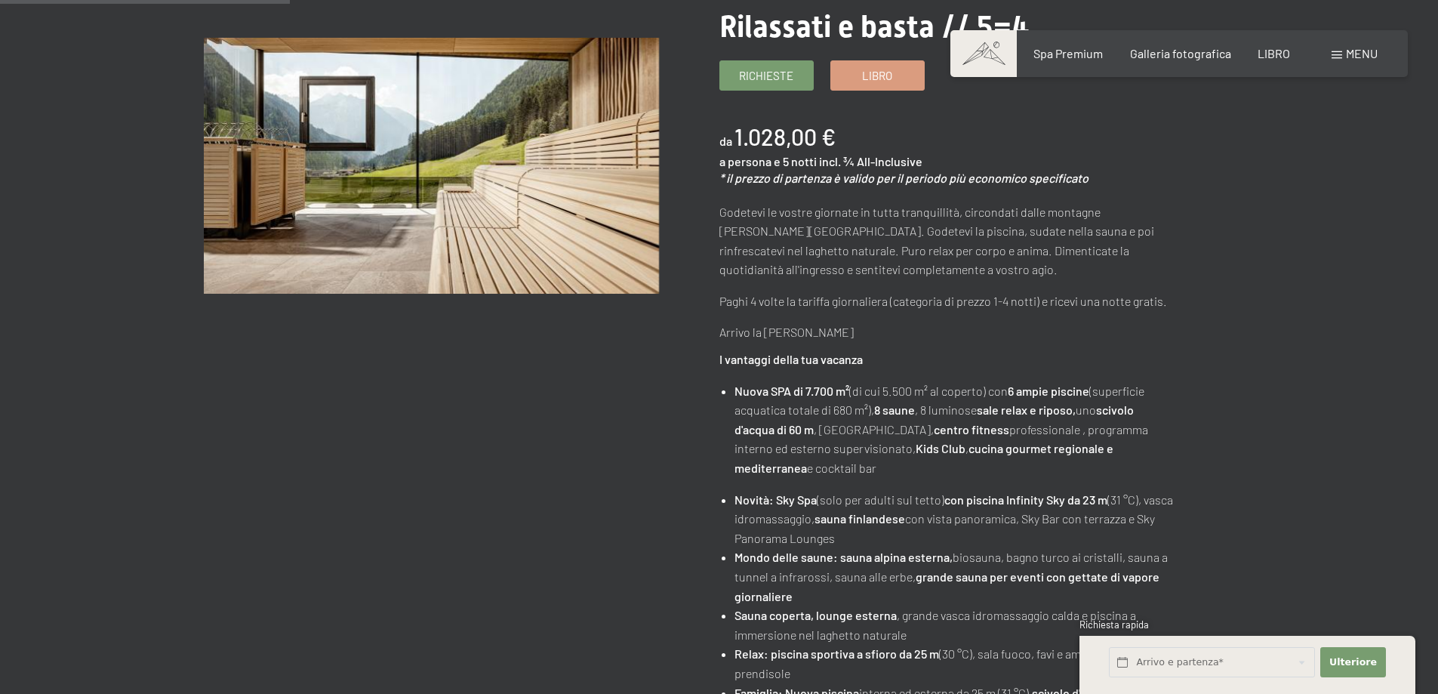
scroll to position [151, 0]
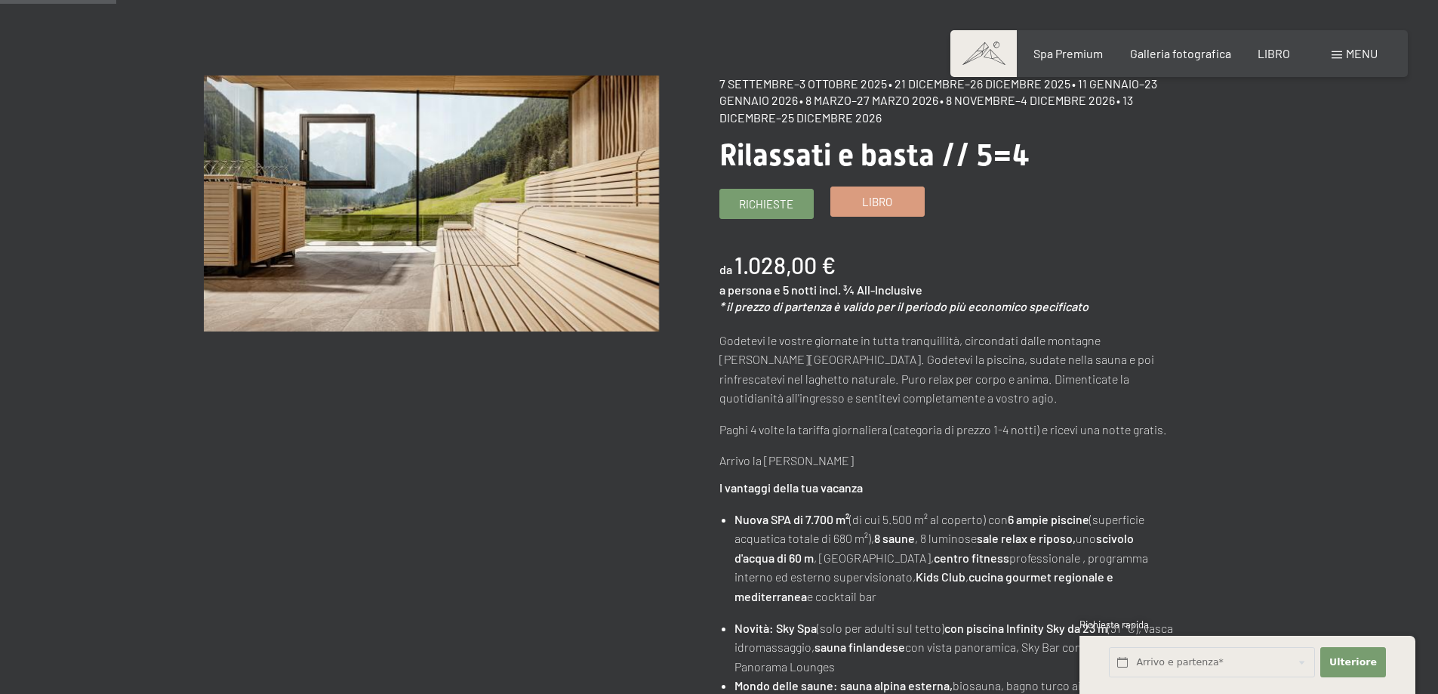
click at [867, 202] on font "Libro" at bounding box center [877, 202] width 30 height 14
click at [777, 201] on font "Richieste" at bounding box center [766, 202] width 54 height 14
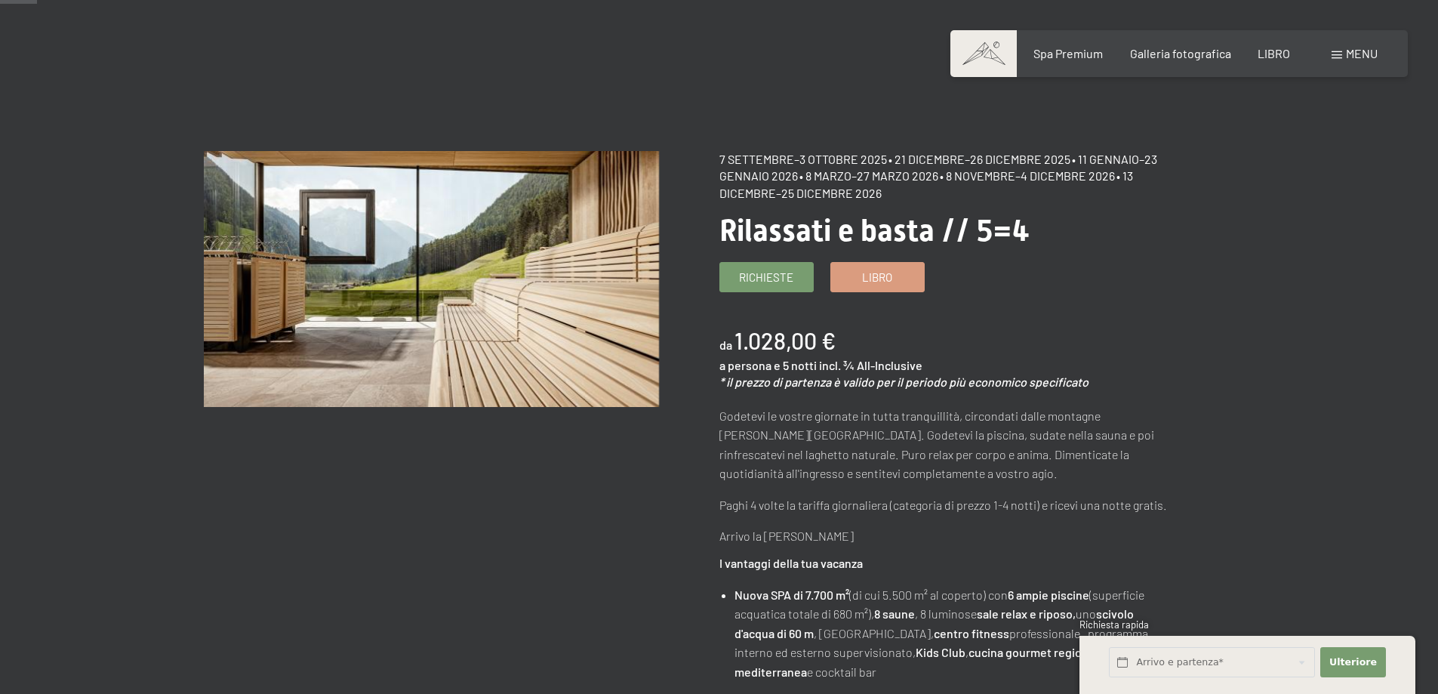
scroll to position [0, 0]
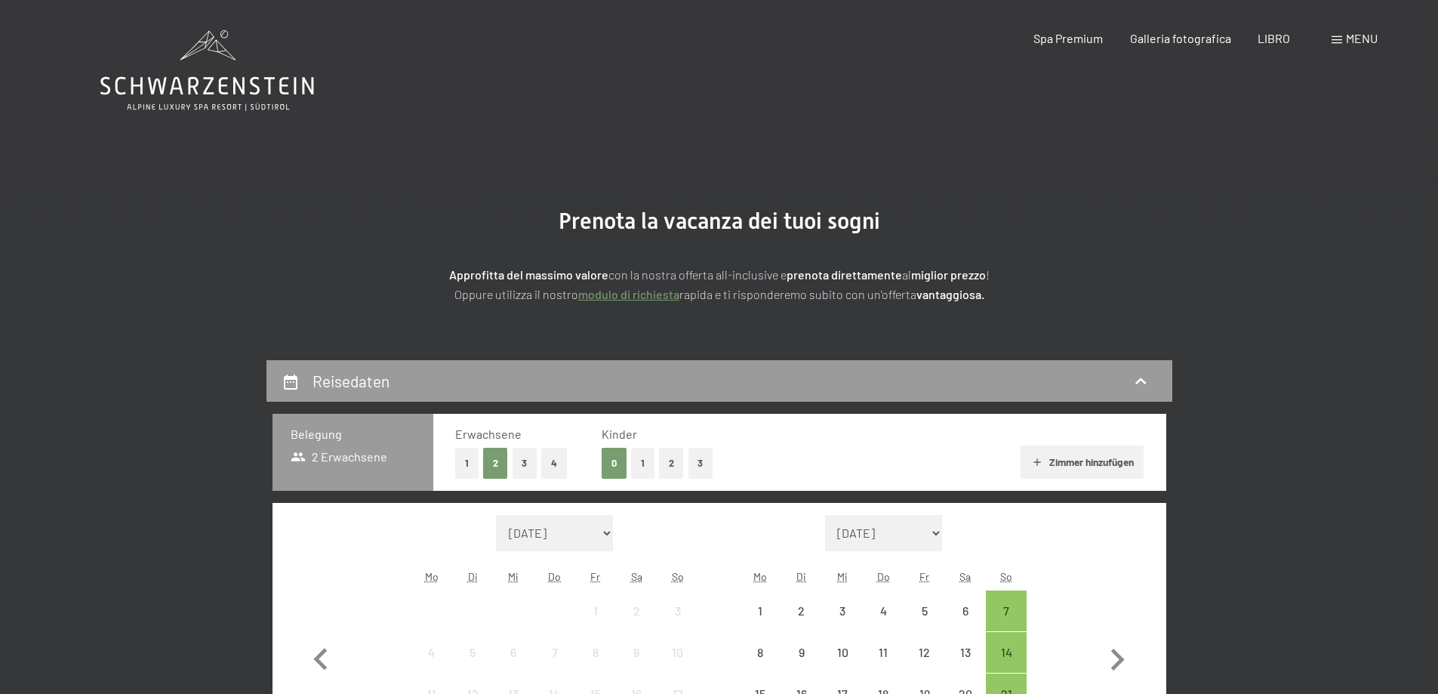
select select "[DATE]"
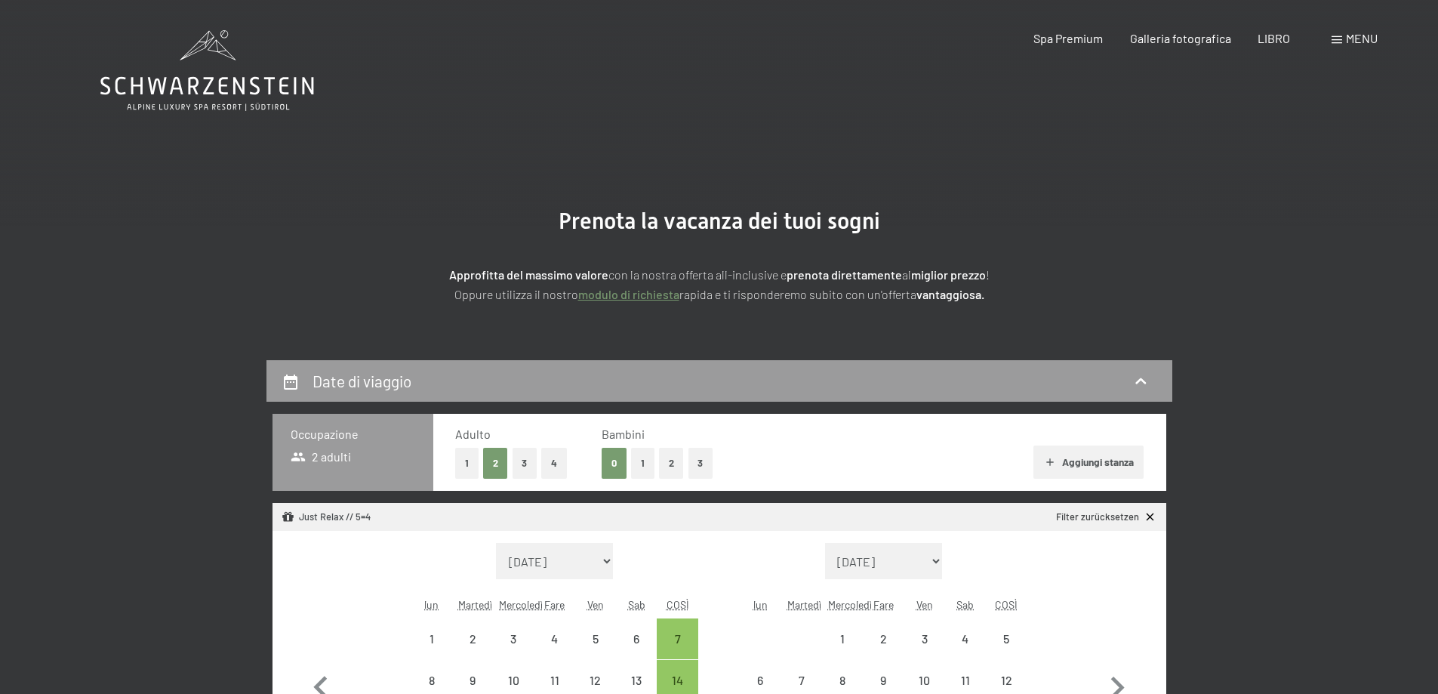
select select "[DATE]"
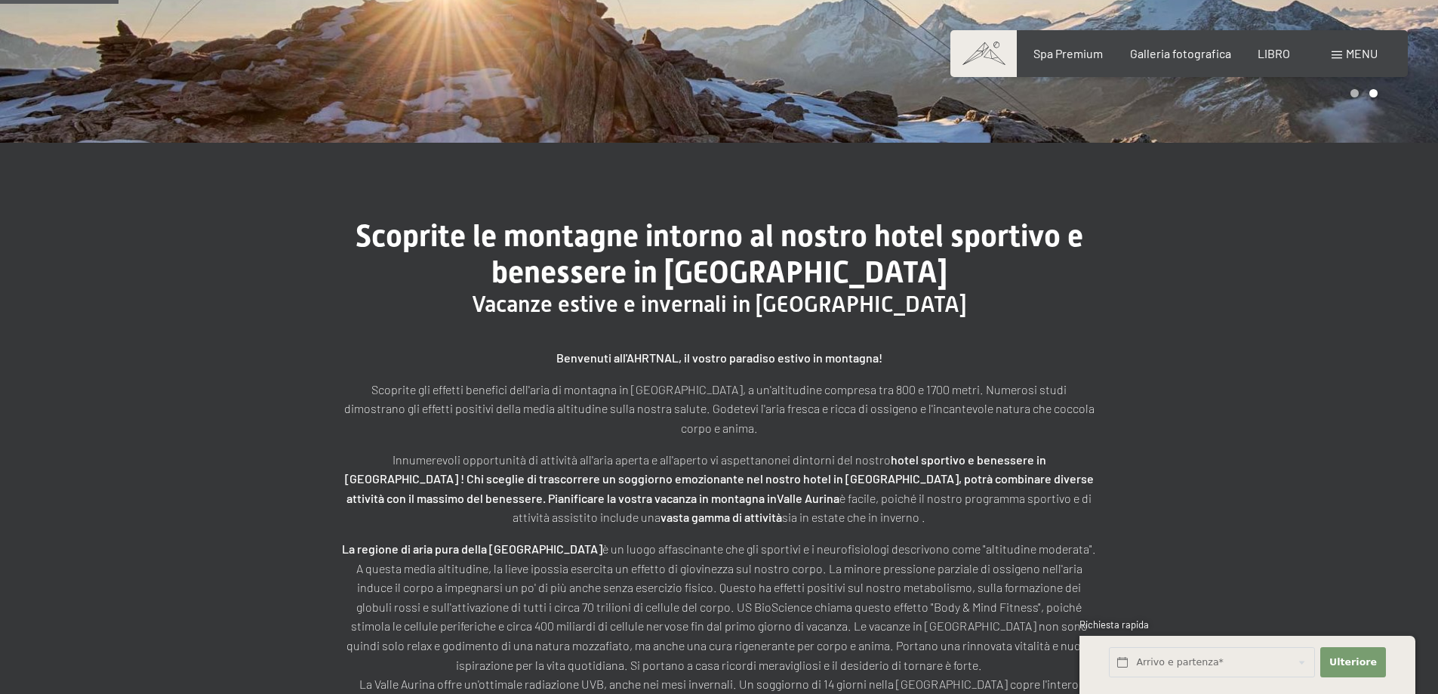
scroll to position [528, 0]
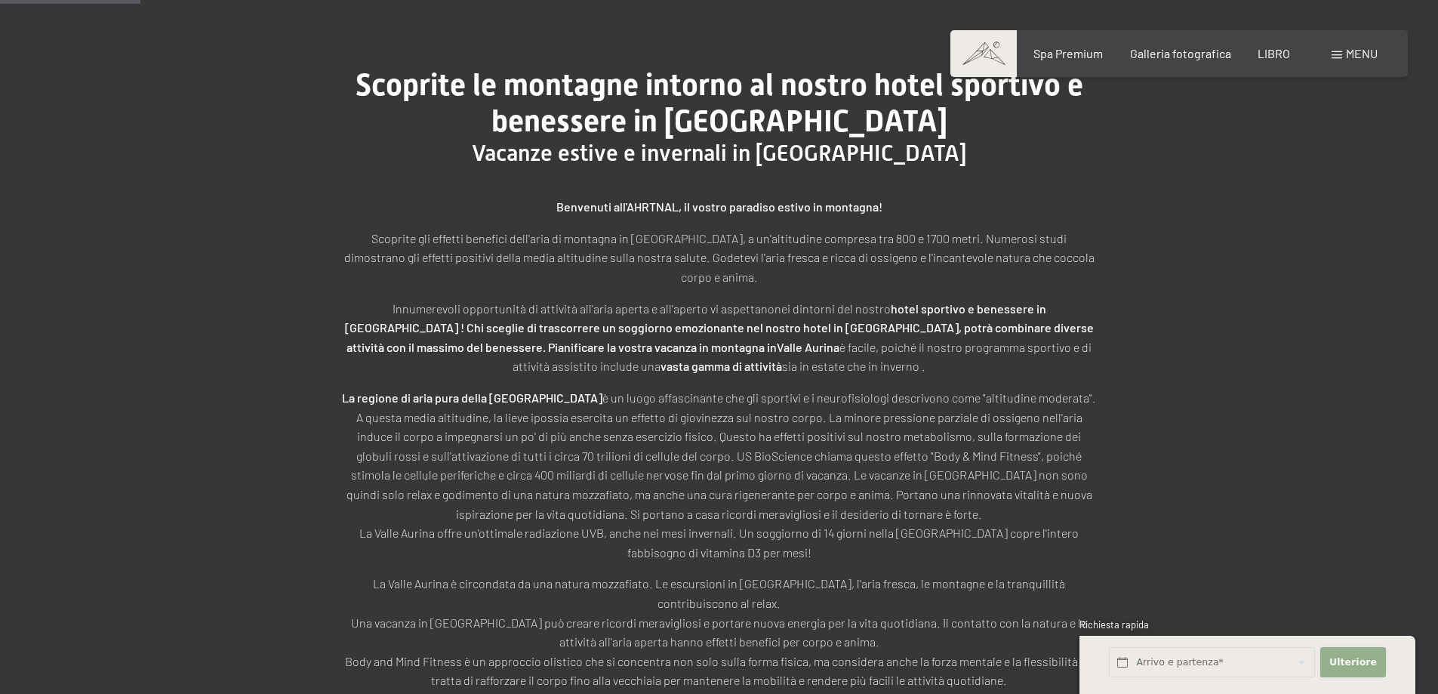
click at [1359, 661] on font "Ulteriore" at bounding box center [1353, 661] width 48 height 11
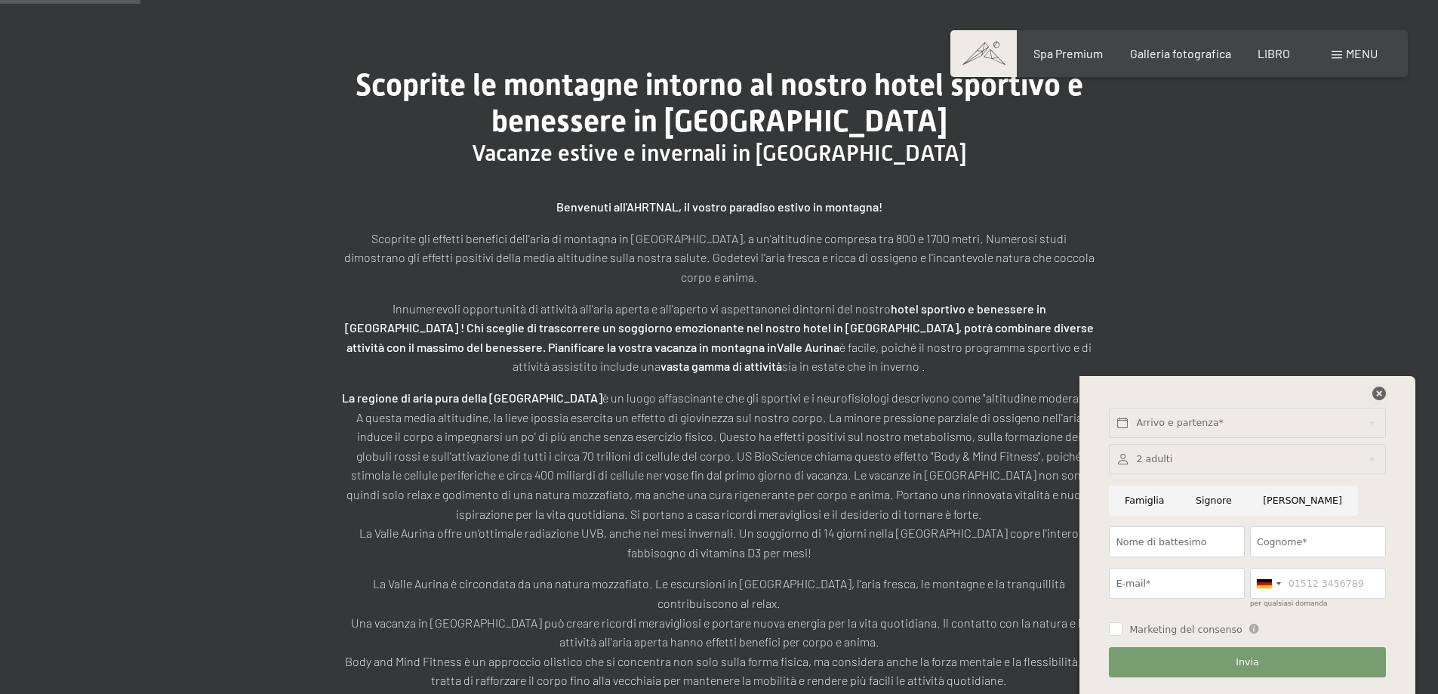
click at [1372, 395] on icon at bounding box center [1379, 393] width 14 height 14
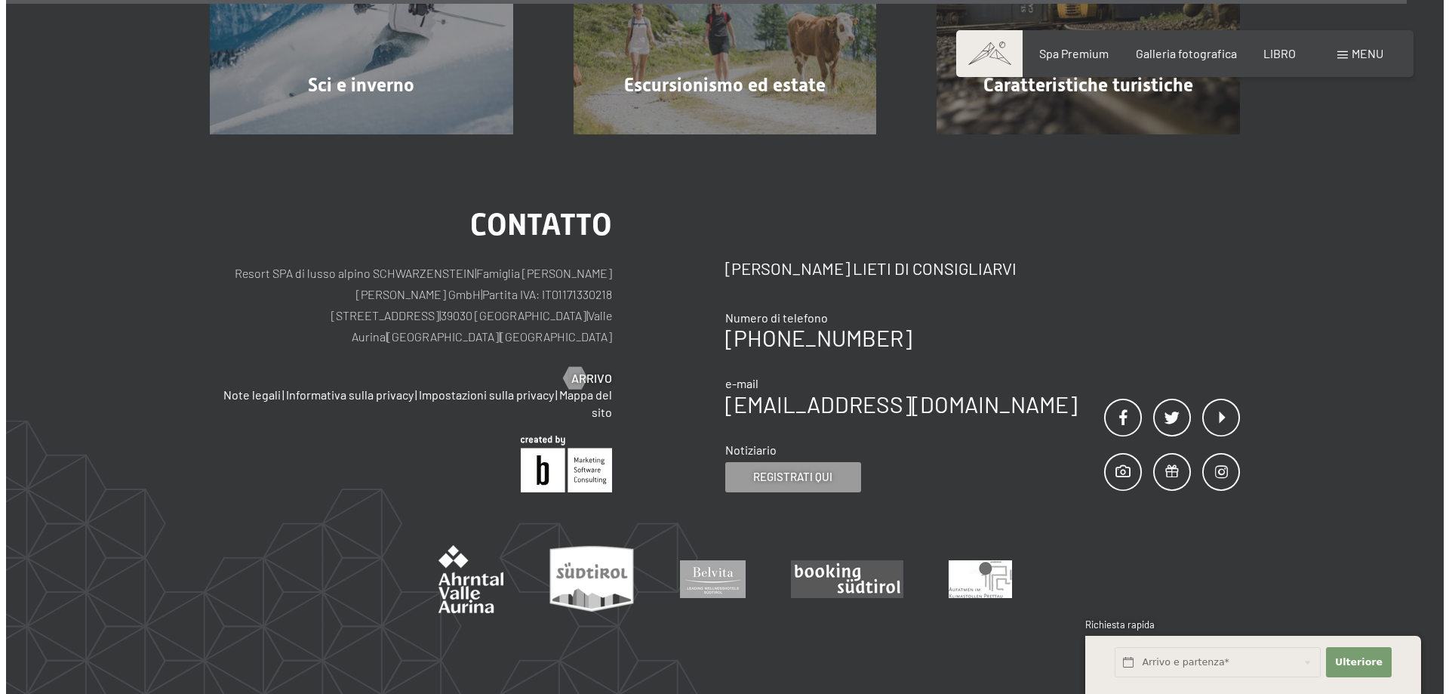
scroll to position [5324, 0]
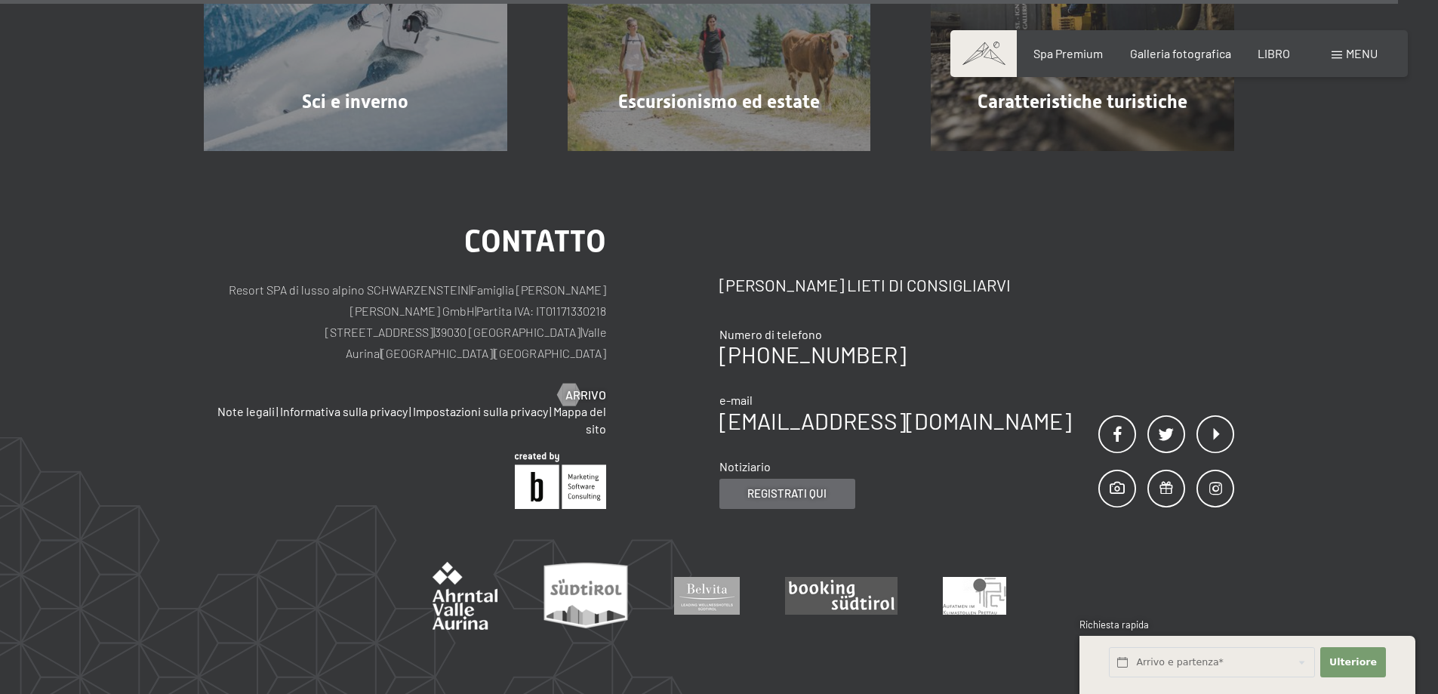
click at [786, 486] on font "Registrati qui" at bounding box center [786, 493] width 79 height 14
